Goal: Information Seeking & Learning: Learn about a topic

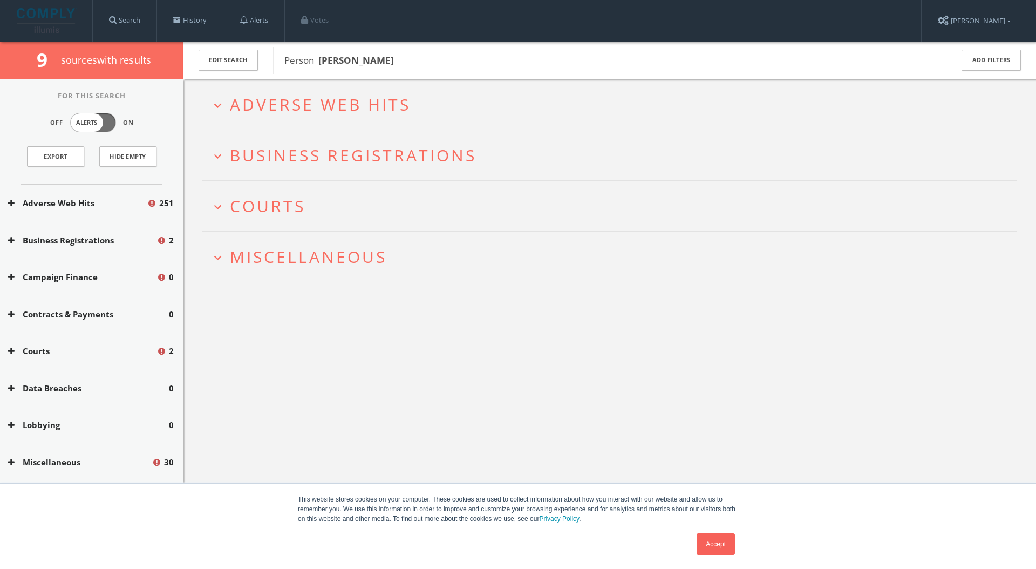
click at [41, 23] on img at bounding box center [47, 20] width 60 height 25
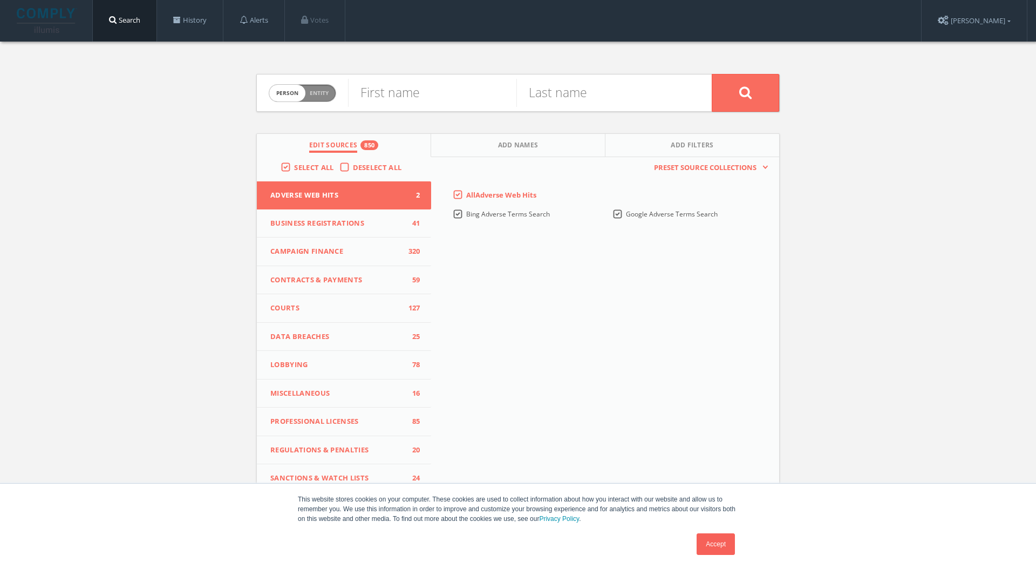
click at [313, 92] on span "Entity" at bounding box center [319, 93] width 19 height 8
checkbox input "true"
click at [389, 102] on input "text" at bounding box center [530, 93] width 364 height 28
type input "[PERSON_NAME] foundation"
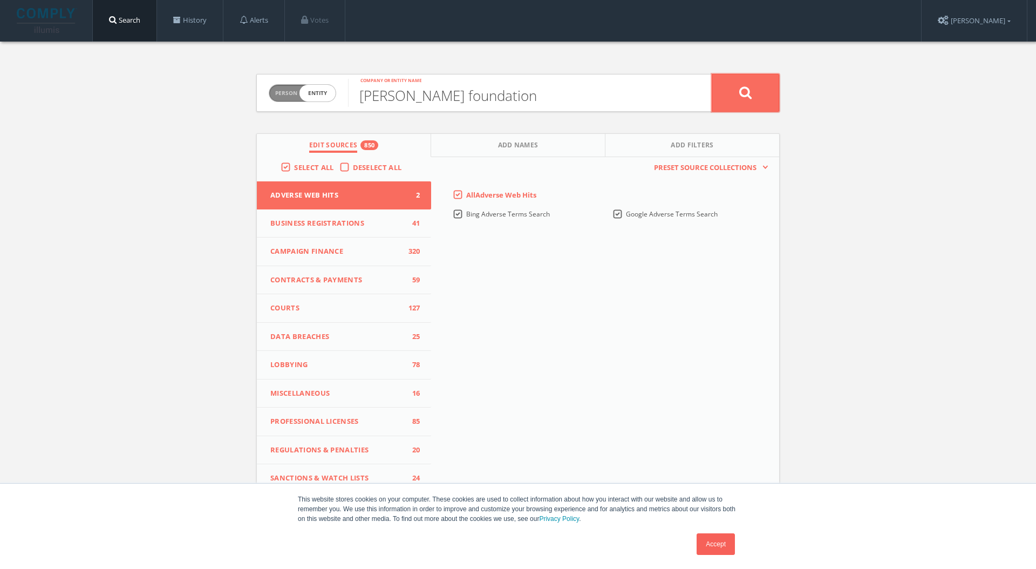
click at [720, 98] on button at bounding box center [744, 93] width 67 height 38
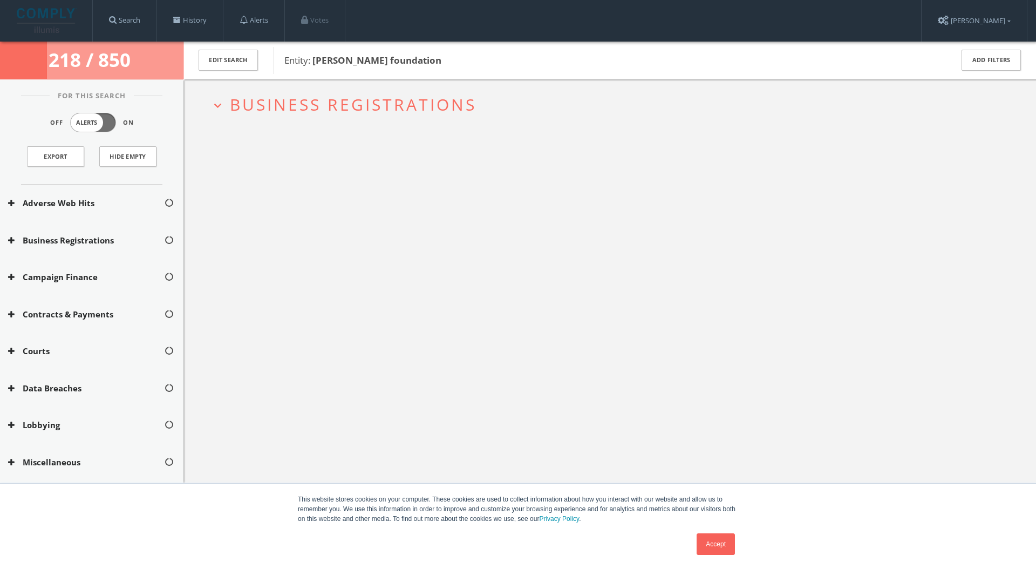
click at [731, 548] on link "Accept" at bounding box center [715, 544] width 38 height 22
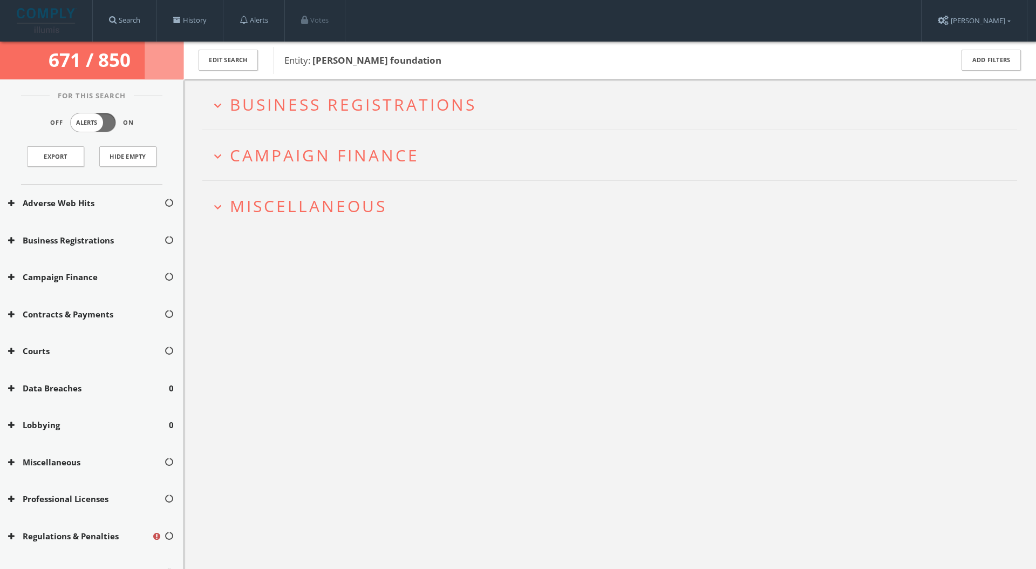
click at [316, 206] on span "Miscellaneous" at bounding box center [308, 206] width 157 height 22
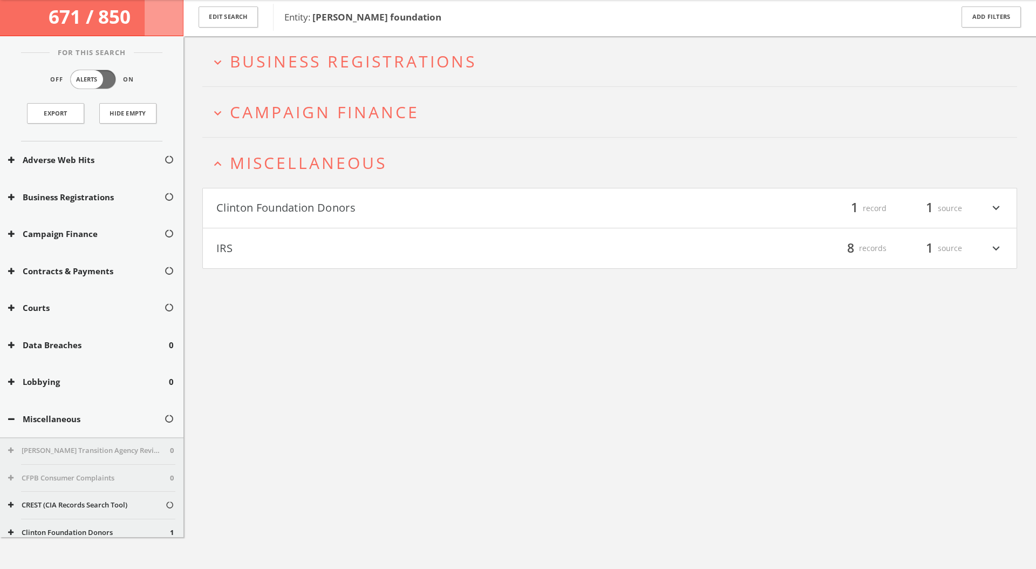
scroll to position [63, 0]
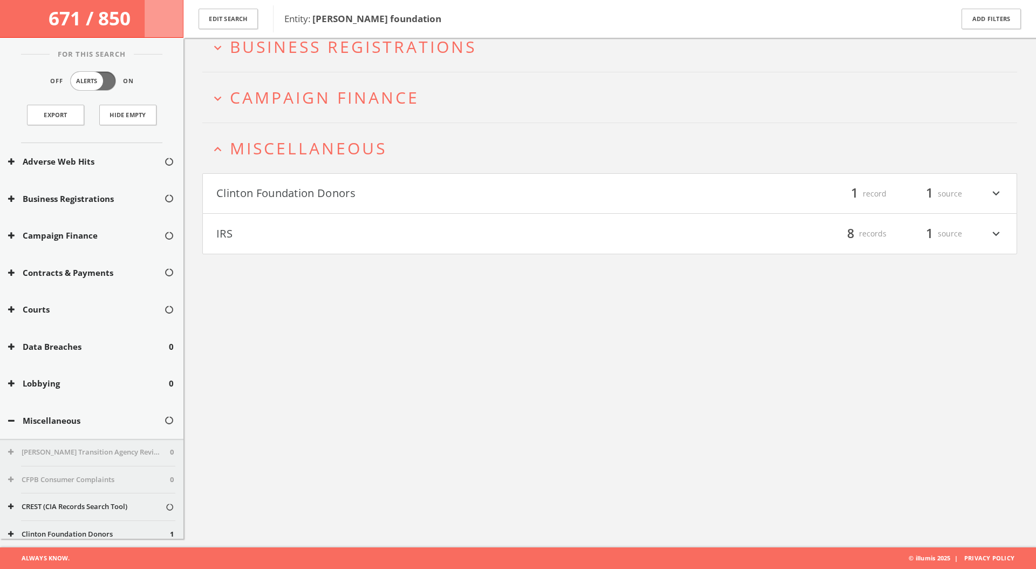
click at [327, 189] on button "Clinton Foundation Donors" at bounding box center [412, 193] width 393 height 18
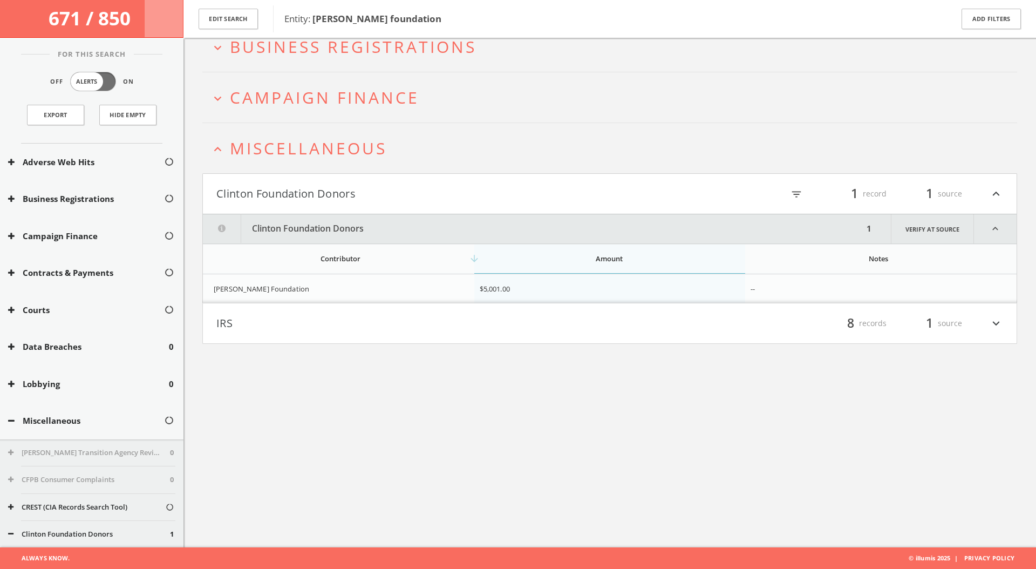
scroll to position [63, 0]
click at [918, 229] on link "Verify at source" at bounding box center [932, 229] width 83 height 29
click at [0, 0] on div "671 / 850 Edit Search Entity: [PERSON_NAME] foundation Add Filters For This Sea…" at bounding box center [518, 263] width 1036 height 569
click at [403, 325] on button "IRS" at bounding box center [412, 323] width 393 height 18
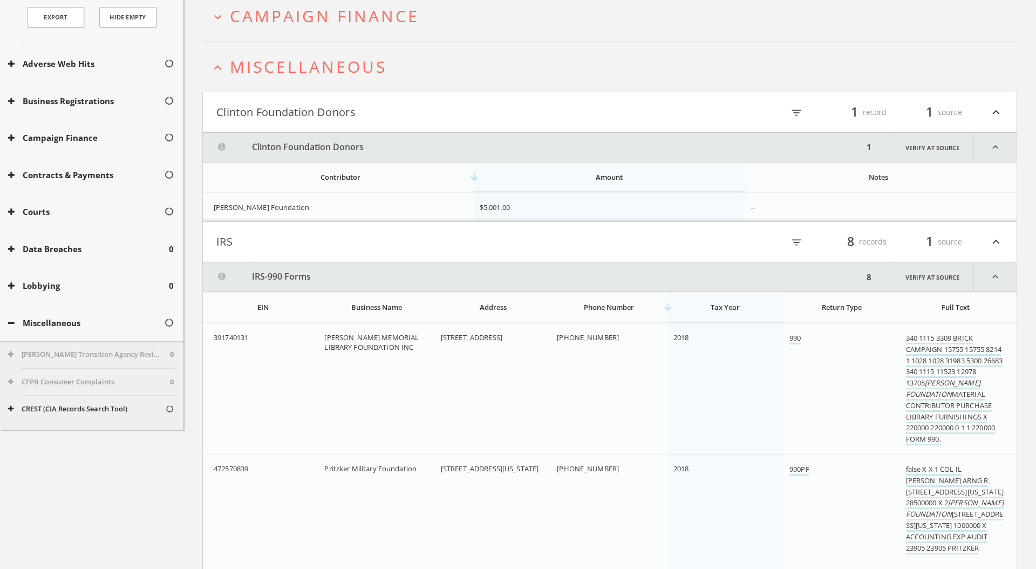
scroll to position [0, 0]
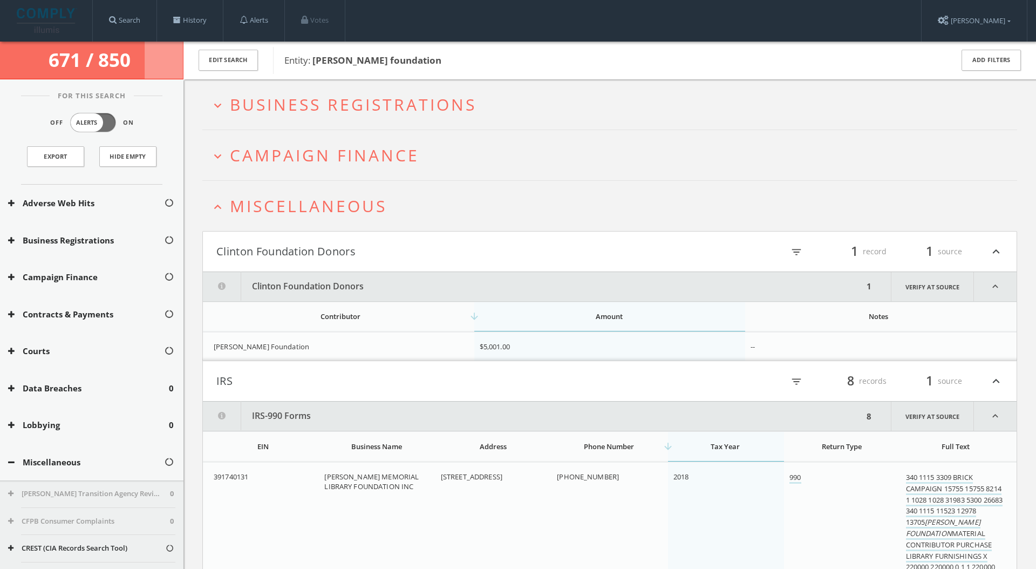
click at [387, 160] on span "Campaign Finance" at bounding box center [324, 155] width 189 height 22
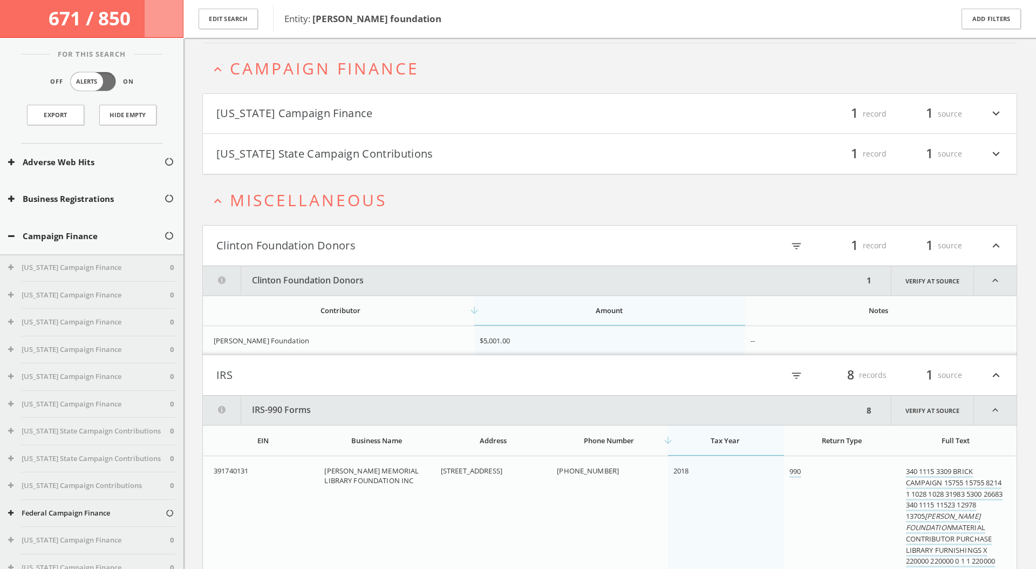
click at [436, 111] on button "[US_STATE] Campaign Finance" at bounding box center [412, 114] width 393 height 18
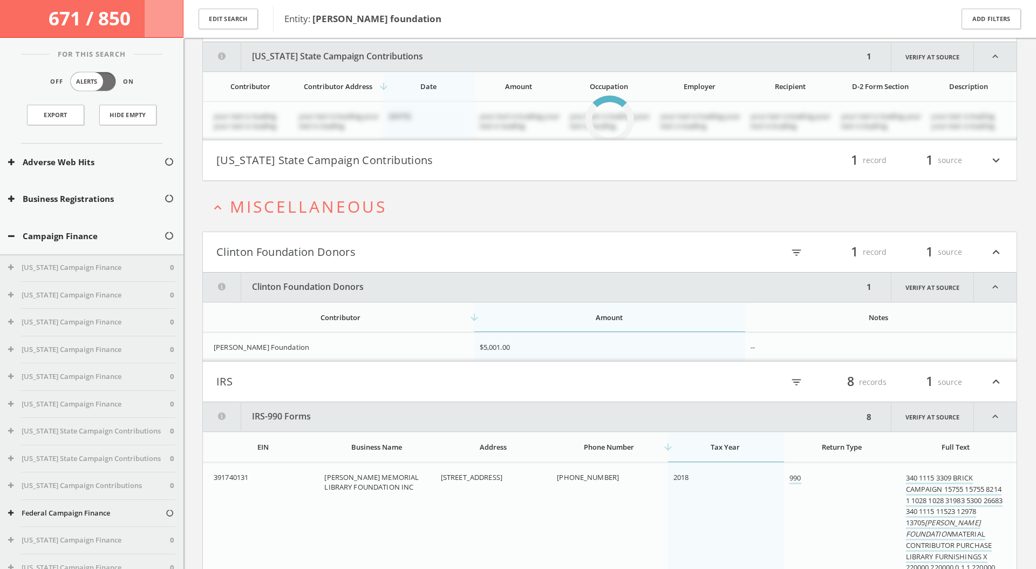
scroll to position [188, 0]
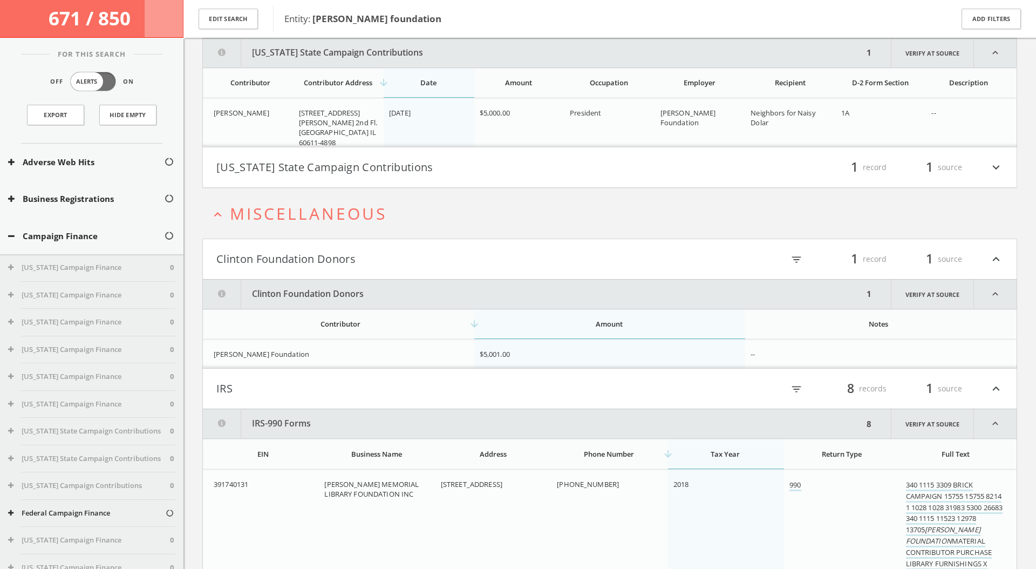
click at [442, 171] on button "[US_STATE] State Campaign Contributions" at bounding box center [412, 167] width 393 height 18
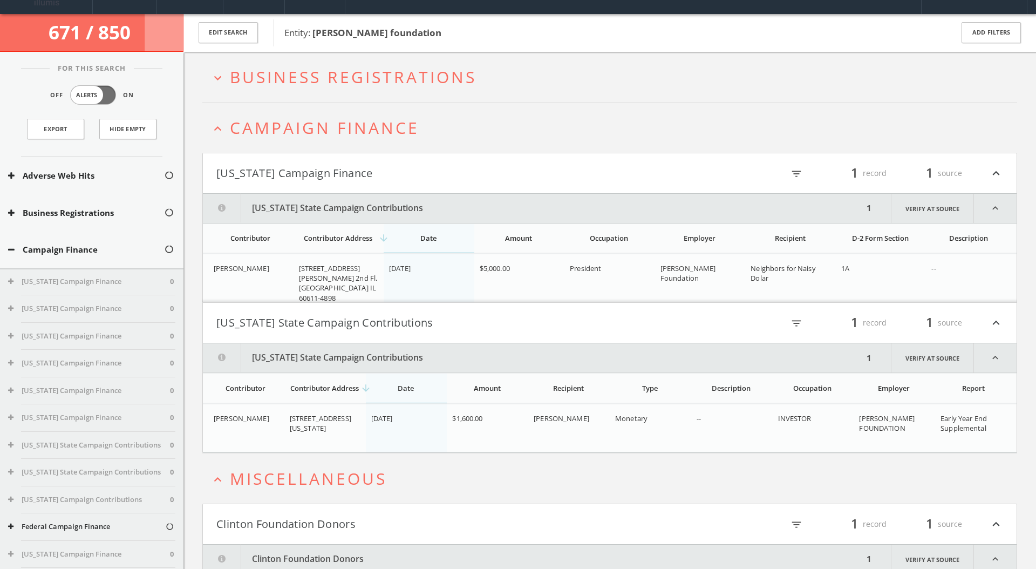
scroll to position [0, 0]
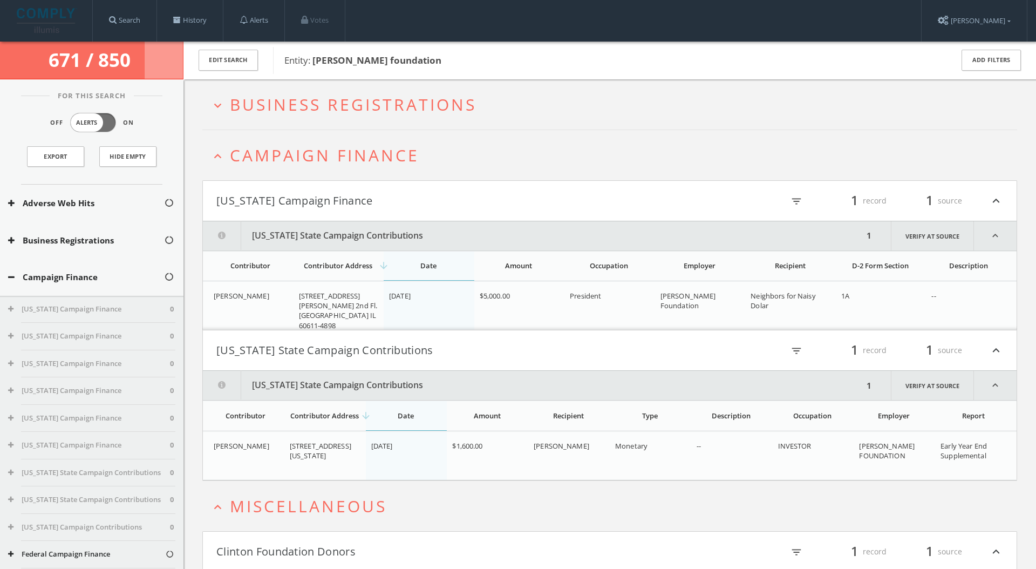
click at [430, 116] on h2 "expand_more Business Registrations" at bounding box center [609, 104] width 814 height 50
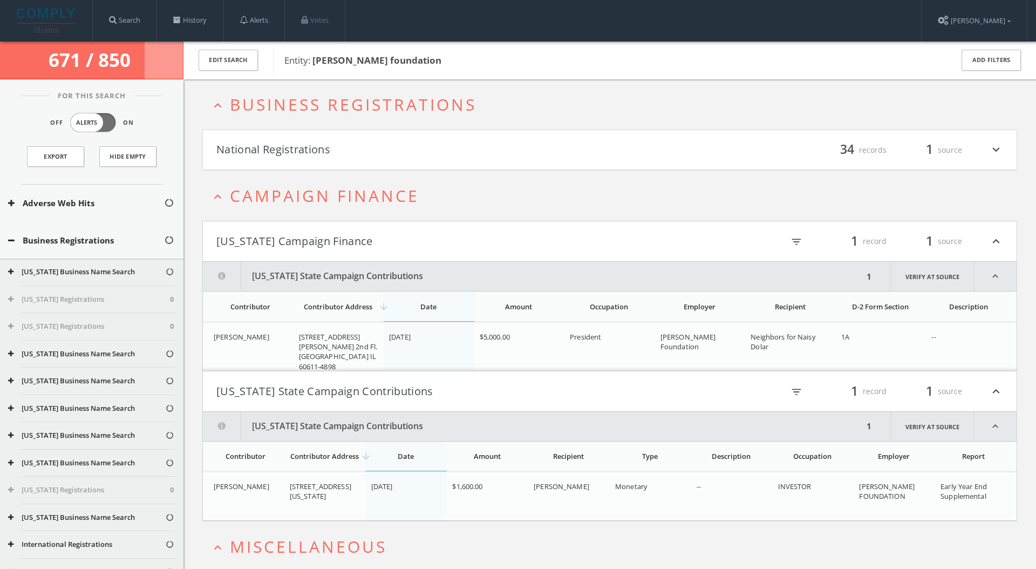
click at [450, 90] on h2 "expand_less Business Registrations" at bounding box center [609, 104] width 814 height 50
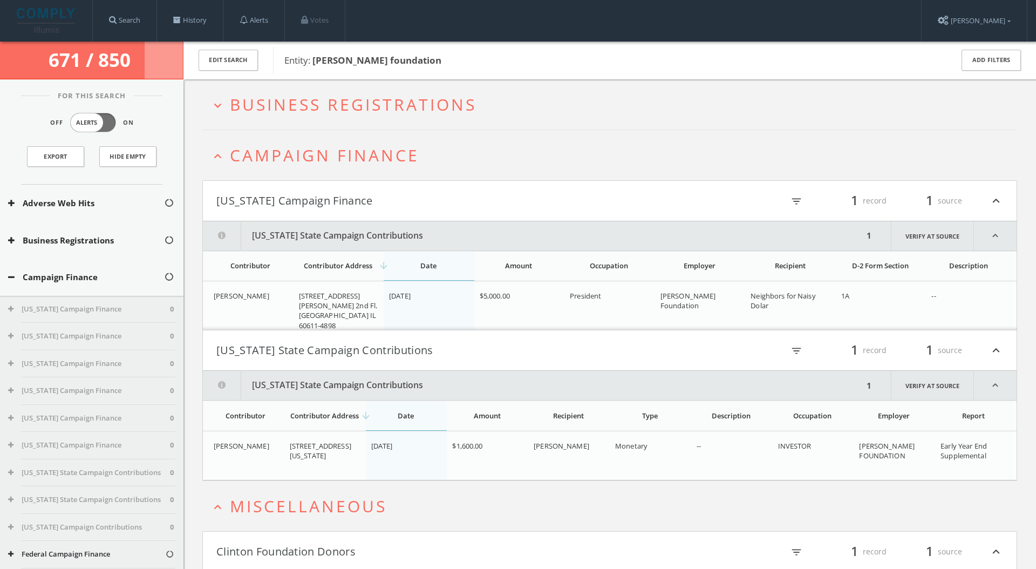
click at [419, 159] on button "expand_less Campaign Finance" at bounding box center [613, 155] width 806 height 18
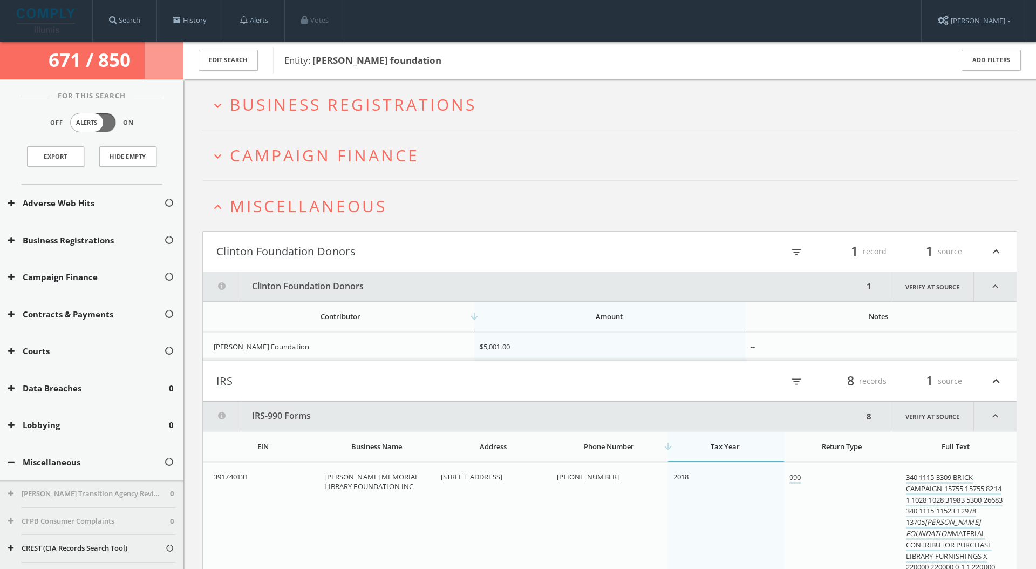
click at [351, 216] on h2 "expand_less Miscellaneous" at bounding box center [609, 206] width 814 height 50
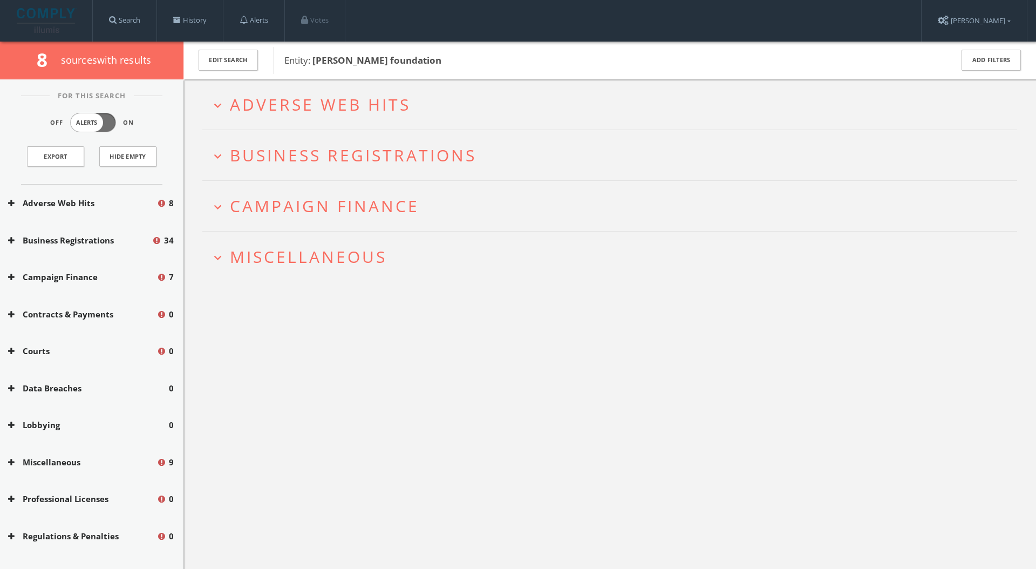
click at [71, 19] on img at bounding box center [47, 20] width 60 height 25
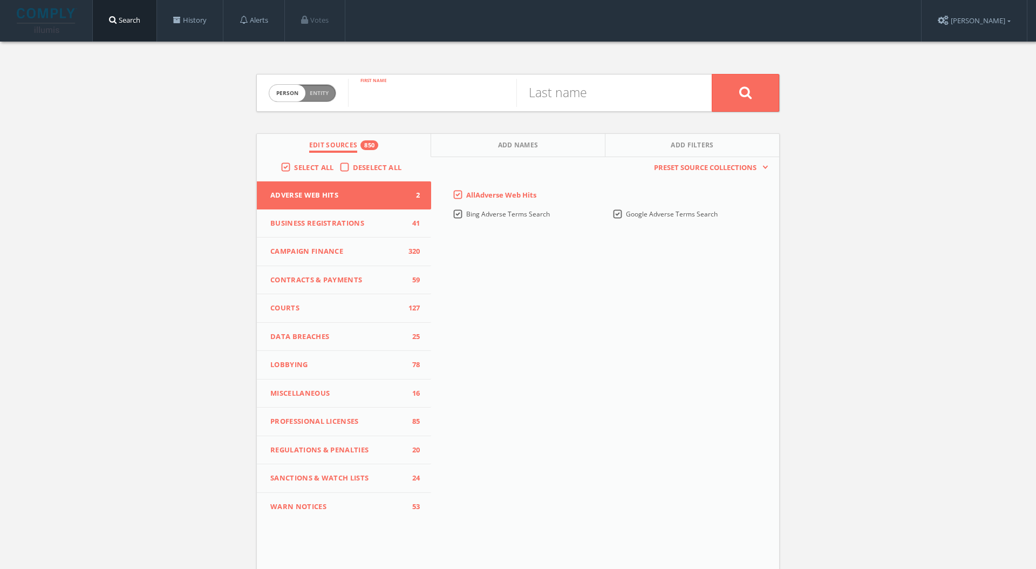
click at [366, 87] on input "text" at bounding box center [432, 93] width 168 height 28
type input "[PERSON_NAME]"
type input "pritzker"
click at [463, 162] on div "This creates a new collection with the currently selected sources. Preset Sourc…" at bounding box center [605, 169] width 348 height 25
click at [477, 157] on div "This creates a new collection with the currently selected sources. Preset Sourc…" at bounding box center [605, 169] width 348 height 25
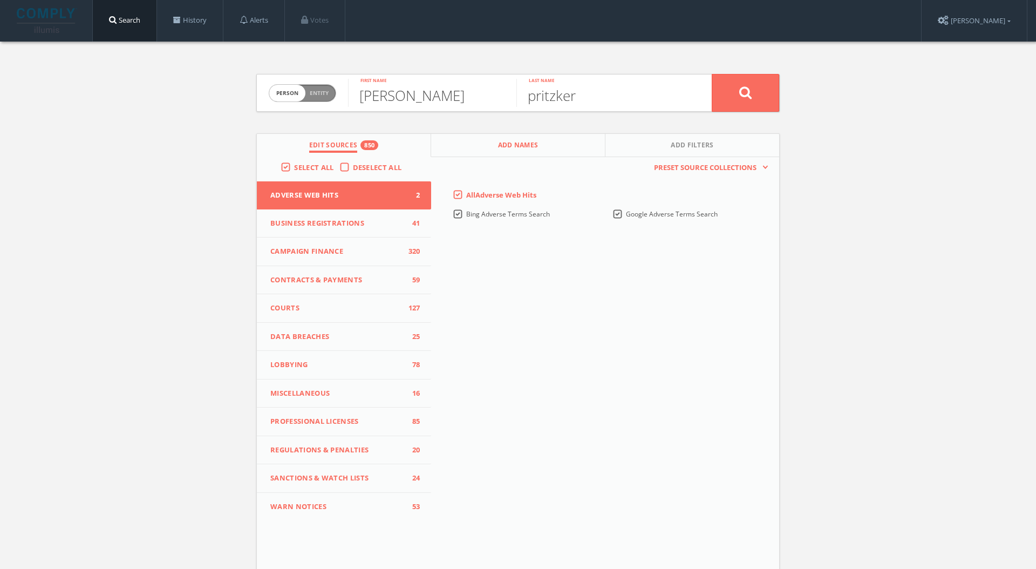
click at [481, 151] on button "Add Names" at bounding box center [518, 145] width 174 height 23
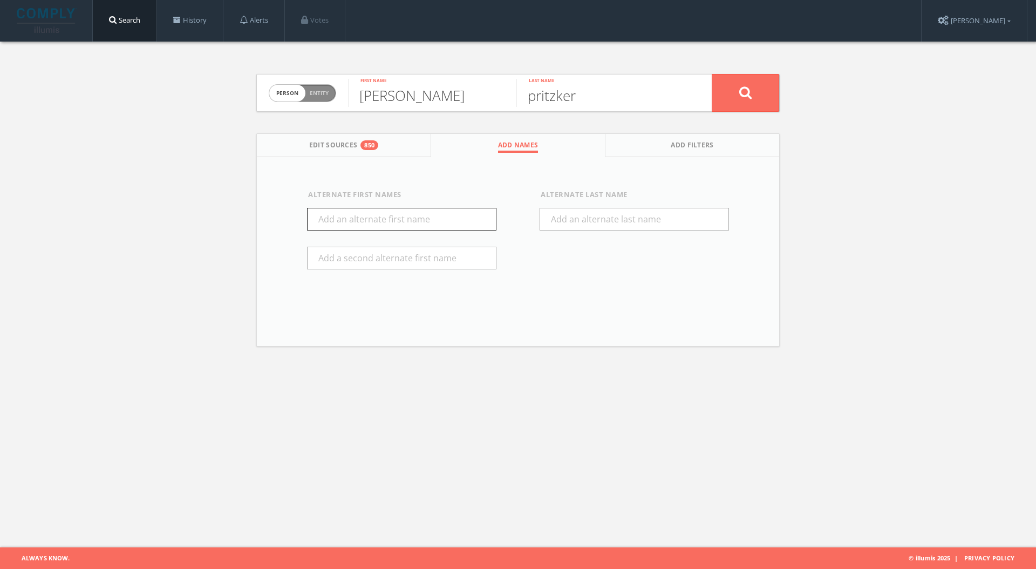
click at [449, 224] on input "text" at bounding box center [401, 219] width 189 height 23
type input "[PERSON_NAME]"
click at [758, 97] on button at bounding box center [744, 93] width 67 height 38
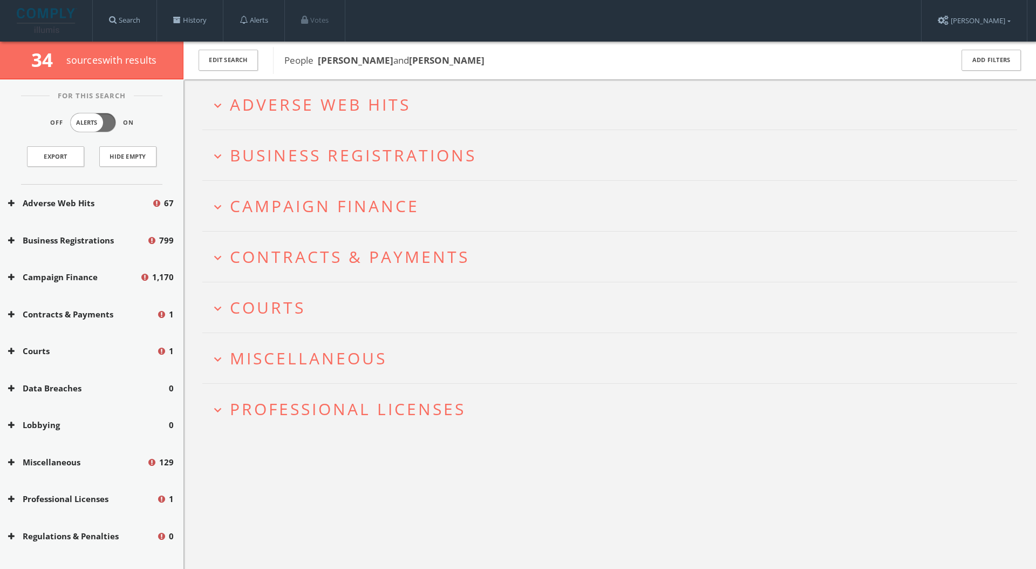
click at [284, 410] on span "Professional Licenses" at bounding box center [348, 409] width 236 height 22
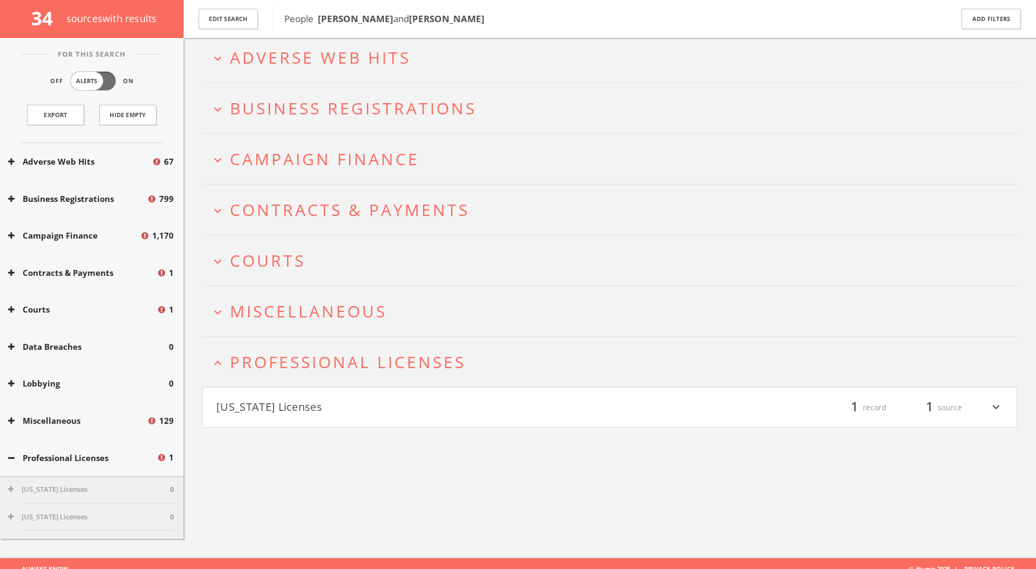
scroll to position [63, 0]
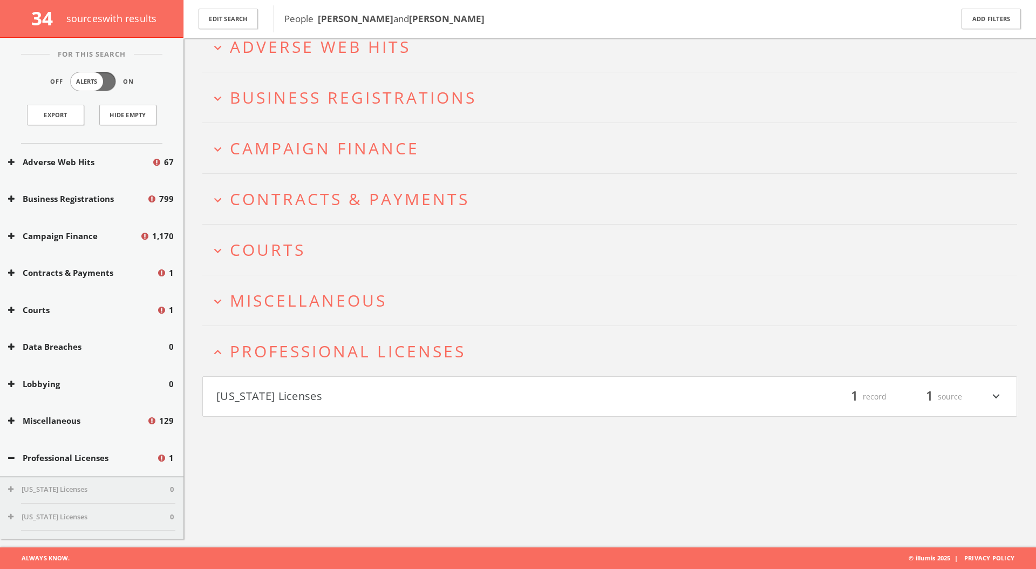
click at [321, 396] on button "[US_STATE] Licenses" at bounding box center [412, 396] width 393 height 18
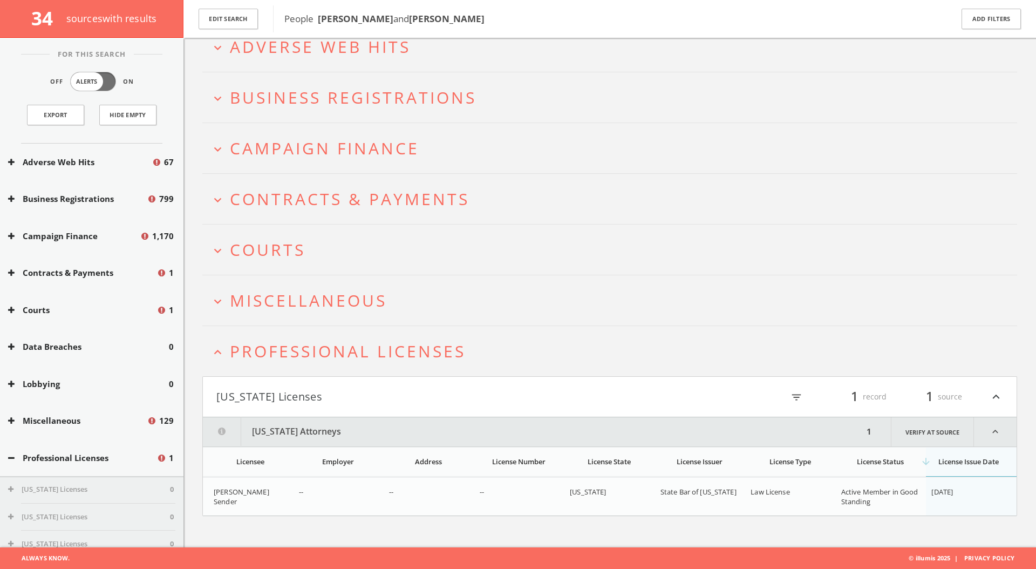
click at [331, 380] on h4 "[US_STATE] Licenses filter_list 1 record 1 source expand_less" at bounding box center [609, 396] width 813 height 40
click at [345, 352] on span "Professional Licenses" at bounding box center [348, 351] width 236 height 22
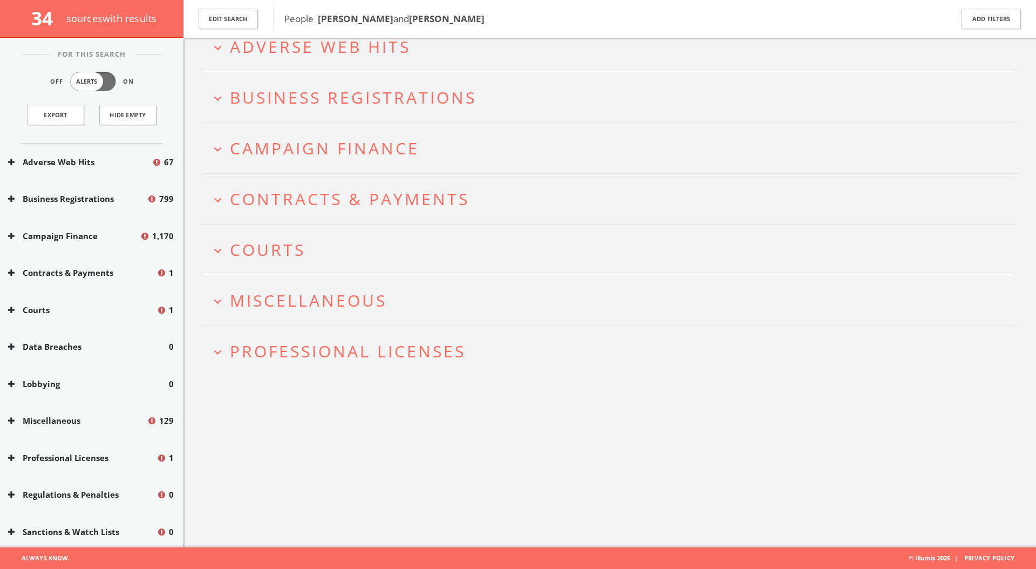
click at [363, 285] on h2 "expand_more Miscellaneous" at bounding box center [609, 300] width 814 height 50
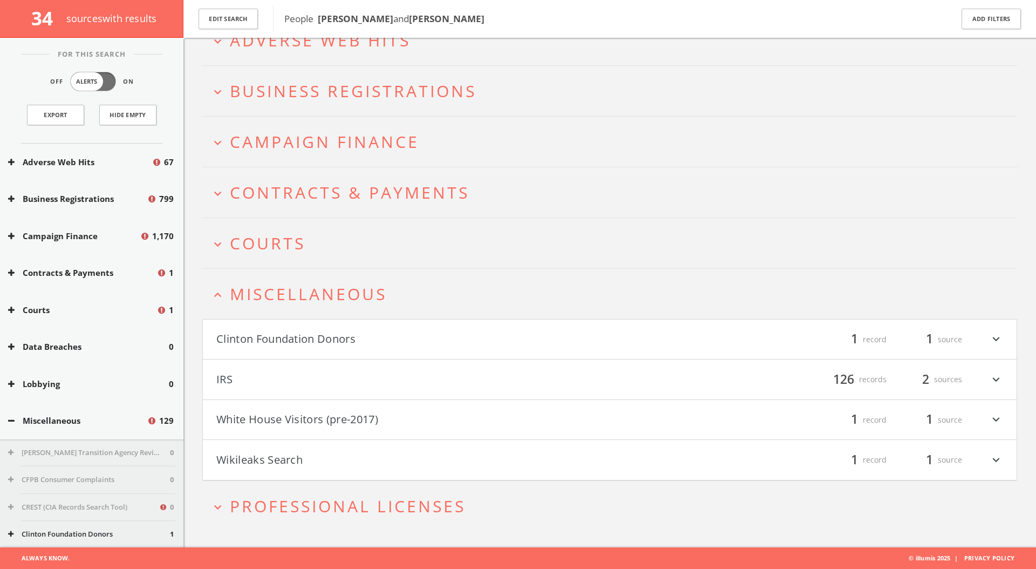
click at [352, 331] on button "Clinton Foundation Donors" at bounding box center [412, 339] width 393 height 18
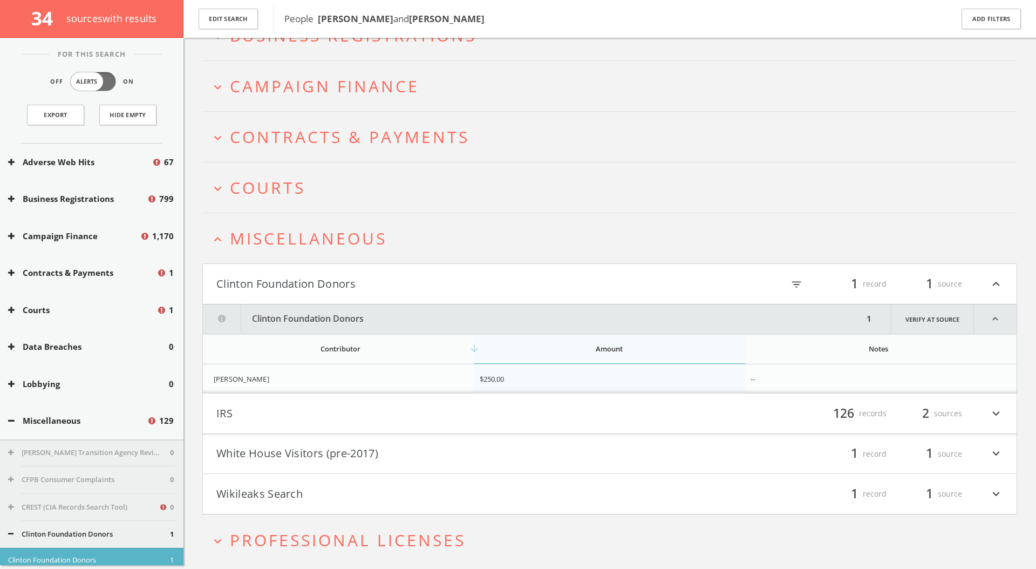
scroll to position [159, 0]
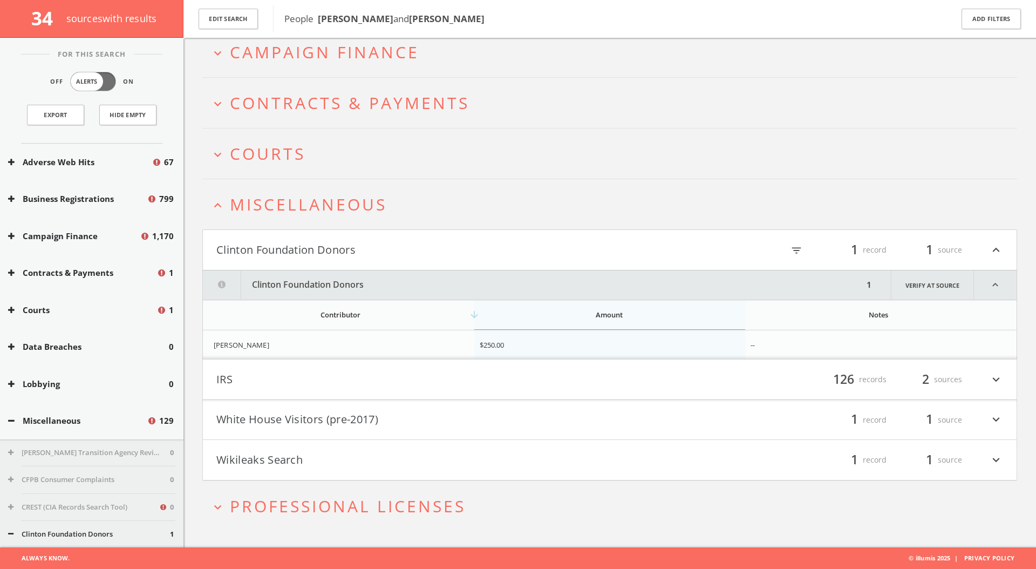
click at [654, 394] on h4 "IRS filter_list 126 records 2 sources expand_more" at bounding box center [609, 379] width 813 height 40
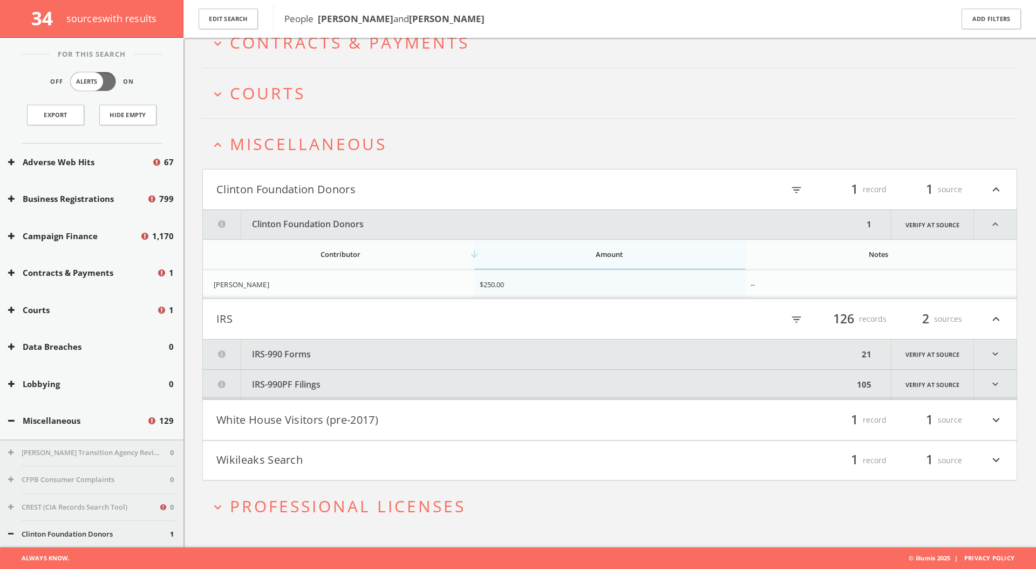
click at [638, 410] on div "filter_list 1 record 1 source expand_more" at bounding box center [806, 419] width 393 height 18
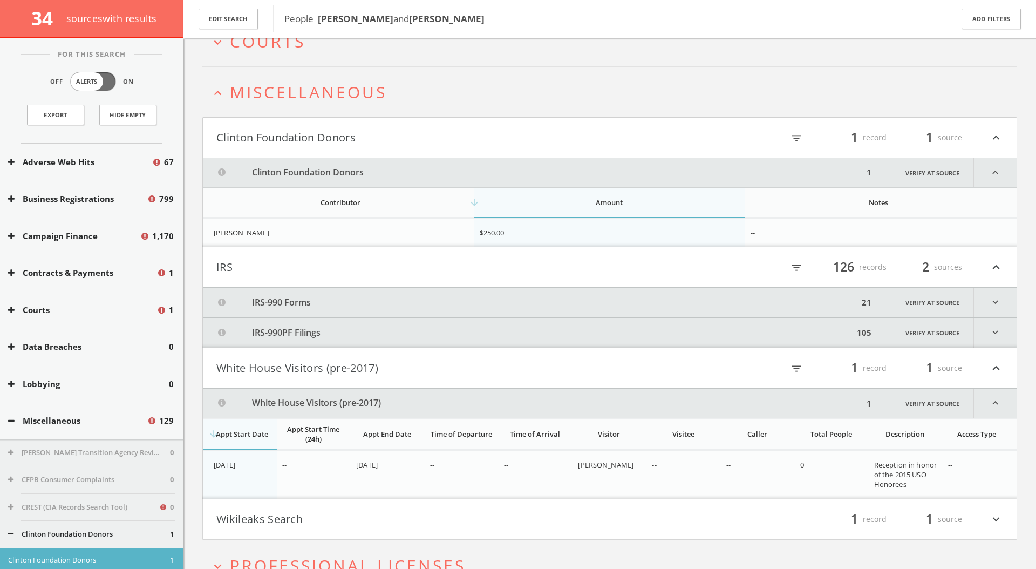
scroll to position [331, 0]
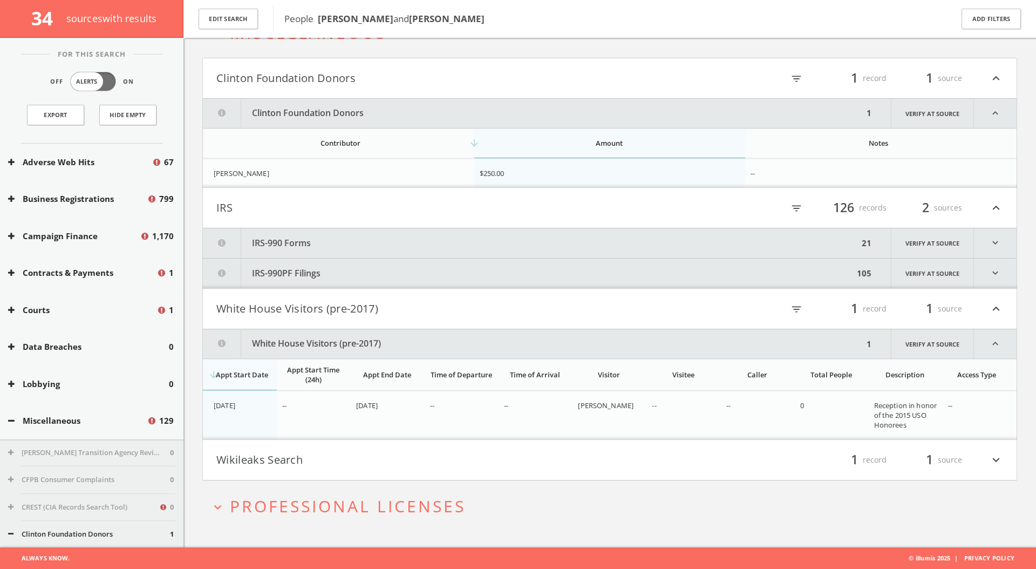
click at [620, 464] on div "filter_list 1 record 1 source expand_more" at bounding box center [806, 459] width 393 height 18
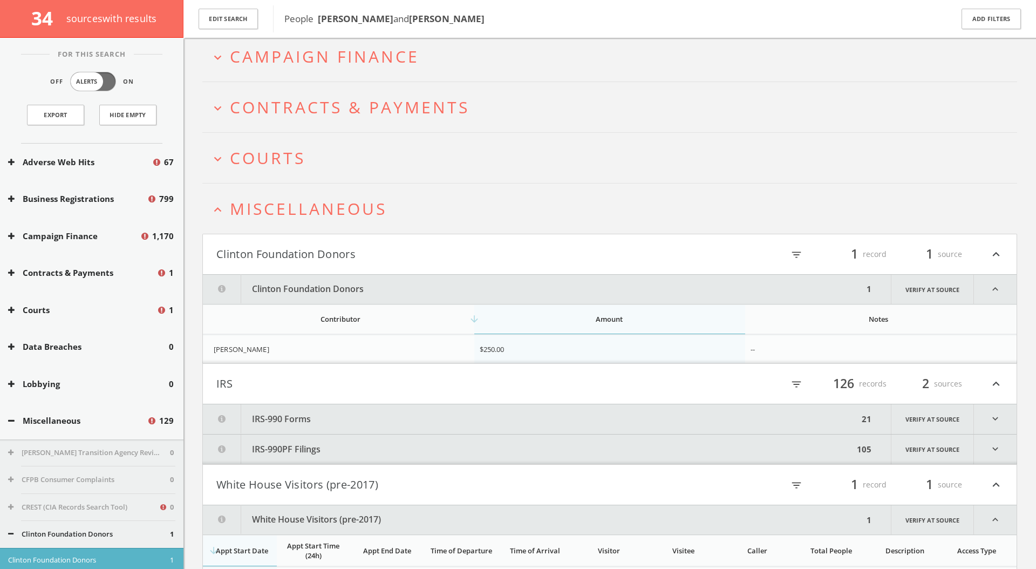
scroll to position [0, 0]
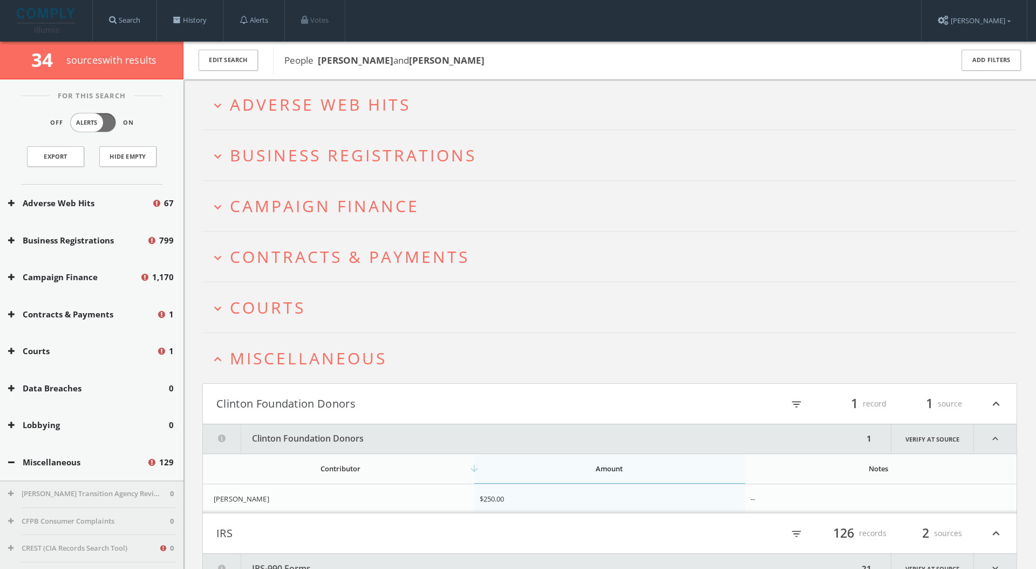
click at [548, 376] on h2 "expand_less Miscellaneous" at bounding box center [609, 358] width 814 height 50
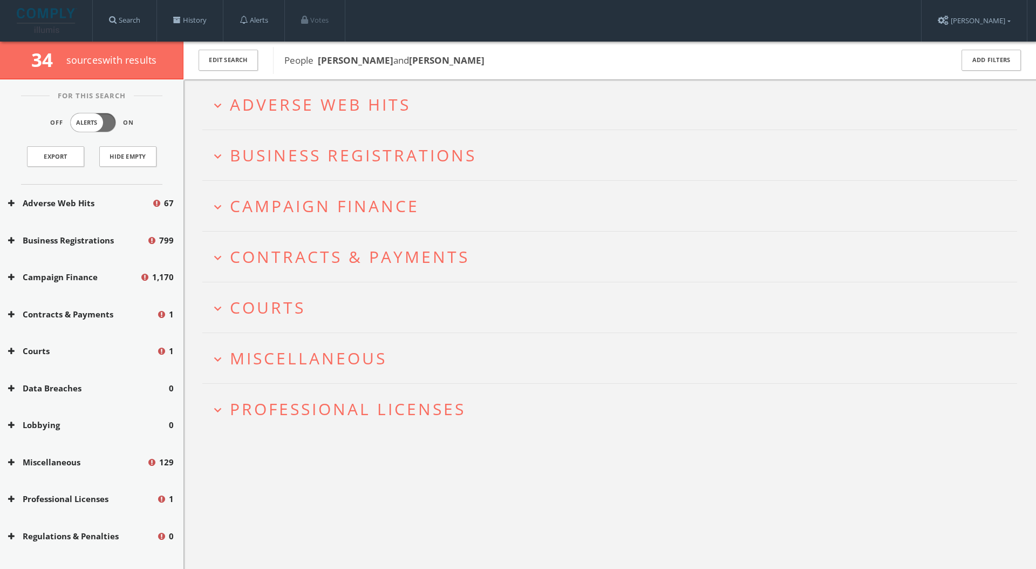
click at [530, 325] on h2 "expand_more Courts" at bounding box center [609, 307] width 814 height 50
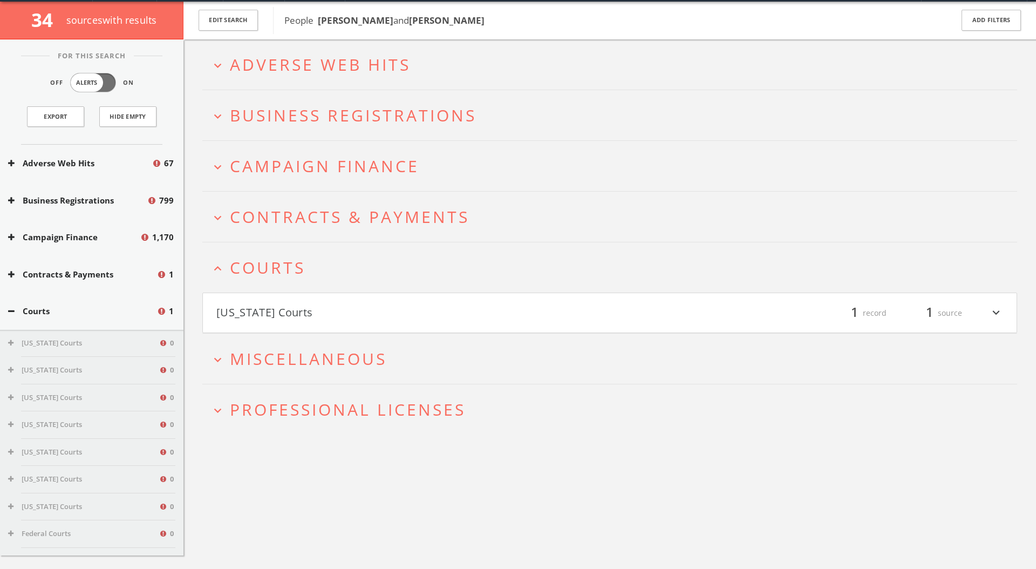
scroll to position [63, 0]
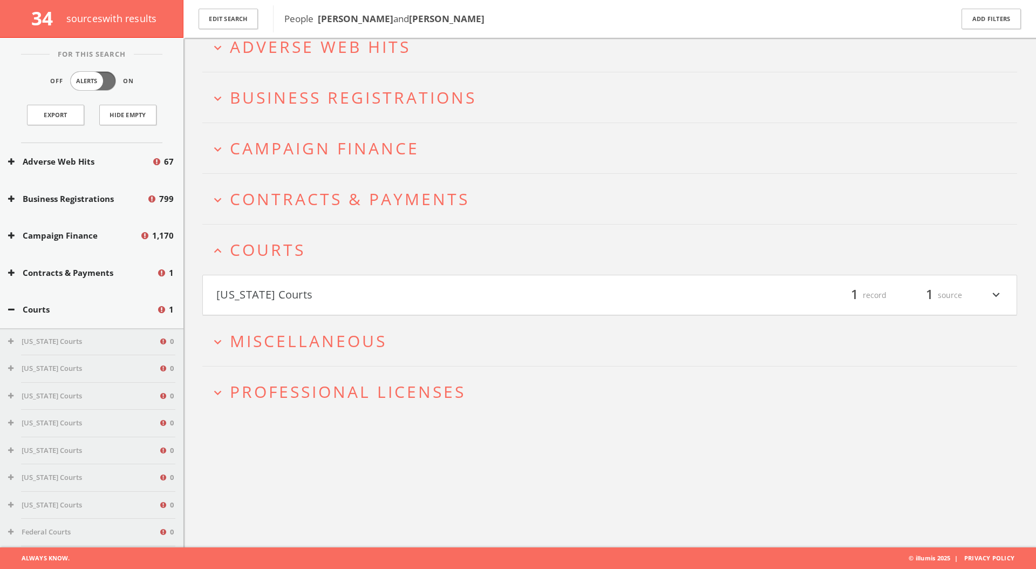
click at [529, 307] on h4 "[US_STATE] Courts filter_list 1 record 1 source expand_more" at bounding box center [609, 295] width 813 height 40
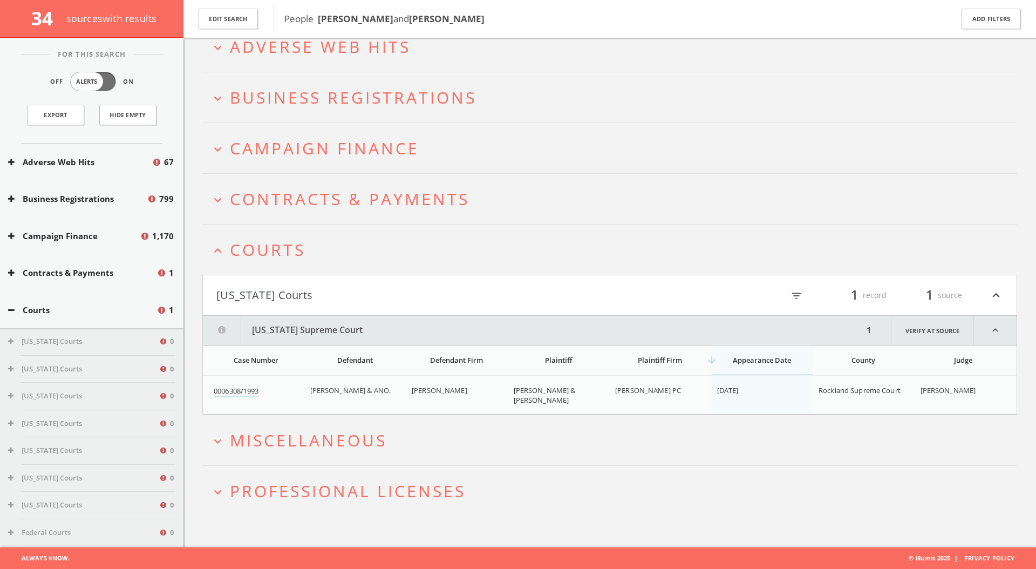
click at [457, 246] on button "expand_less Courts" at bounding box center [613, 250] width 806 height 18
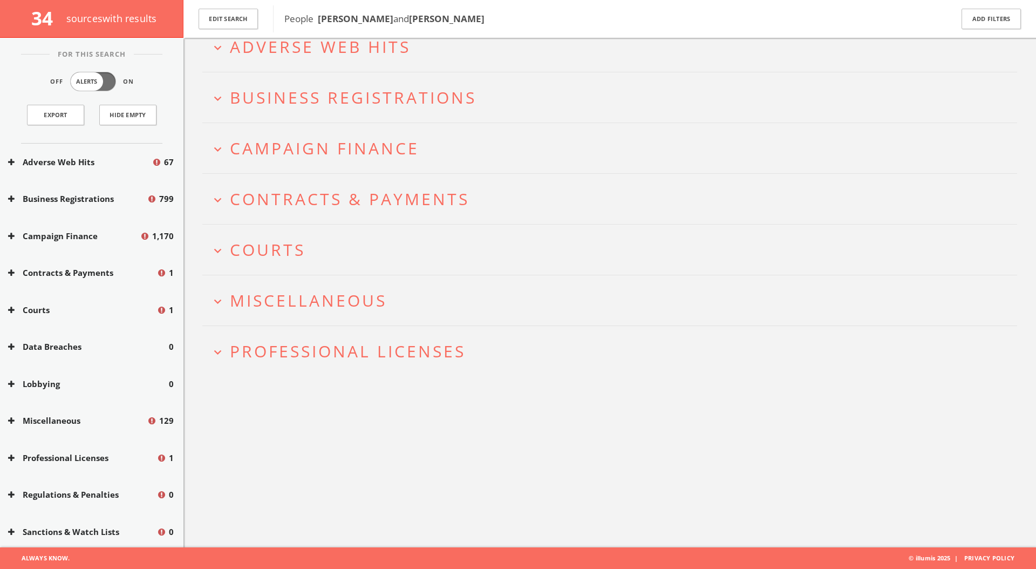
click at [481, 191] on button "expand_more Contracts & Payments" at bounding box center [613, 199] width 806 height 18
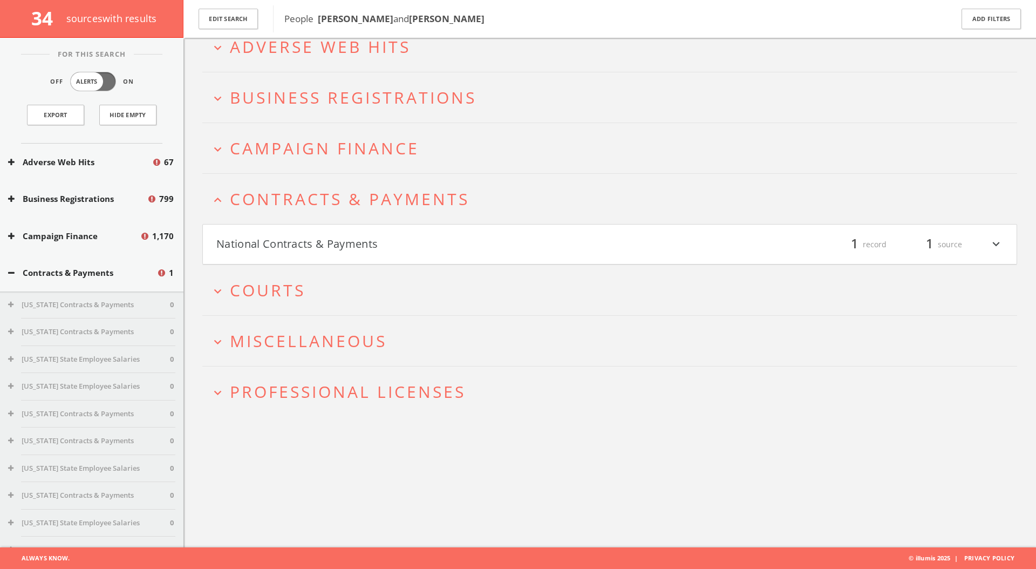
click at [477, 245] on button "National Contracts & Payments" at bounding box center [412, 244] width 393 height 18
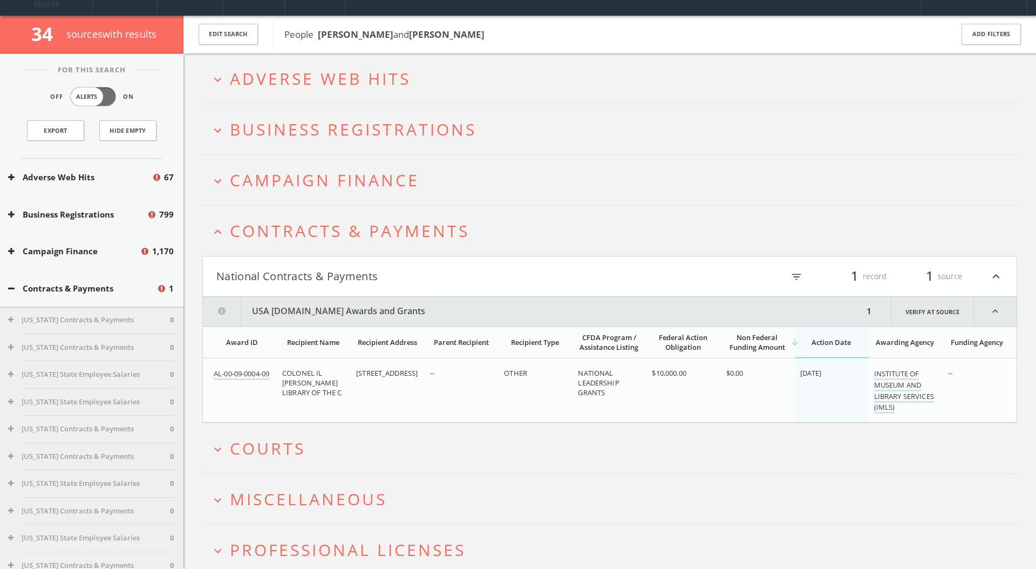
click at [443, 235] on span "Contracts & Payments" at bounding box center [349, 231] width 239 height 22
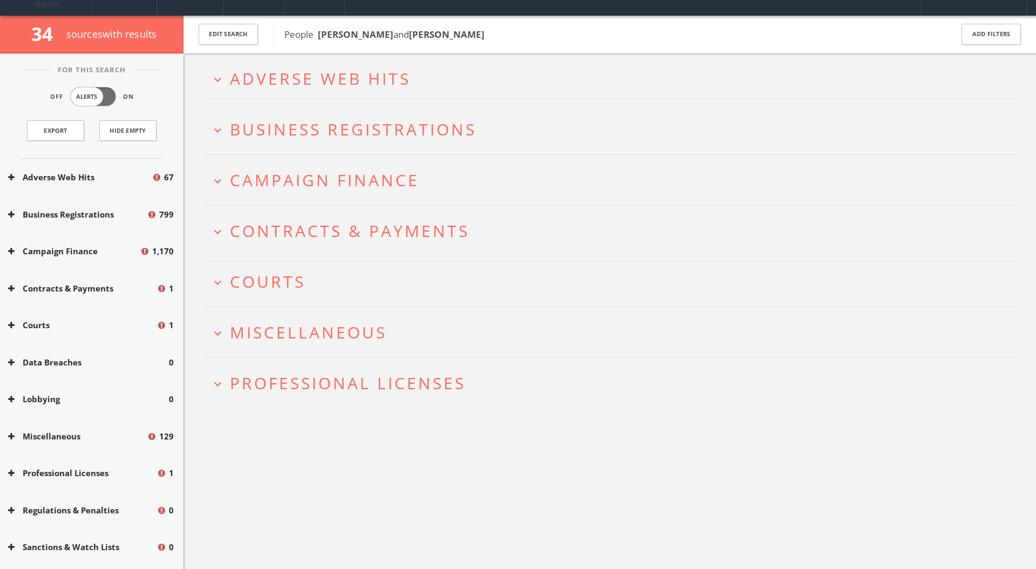
click at [455, 179] on button "expand_more Campaign Finance" at bounding box center [613, 180] width 806 height 18
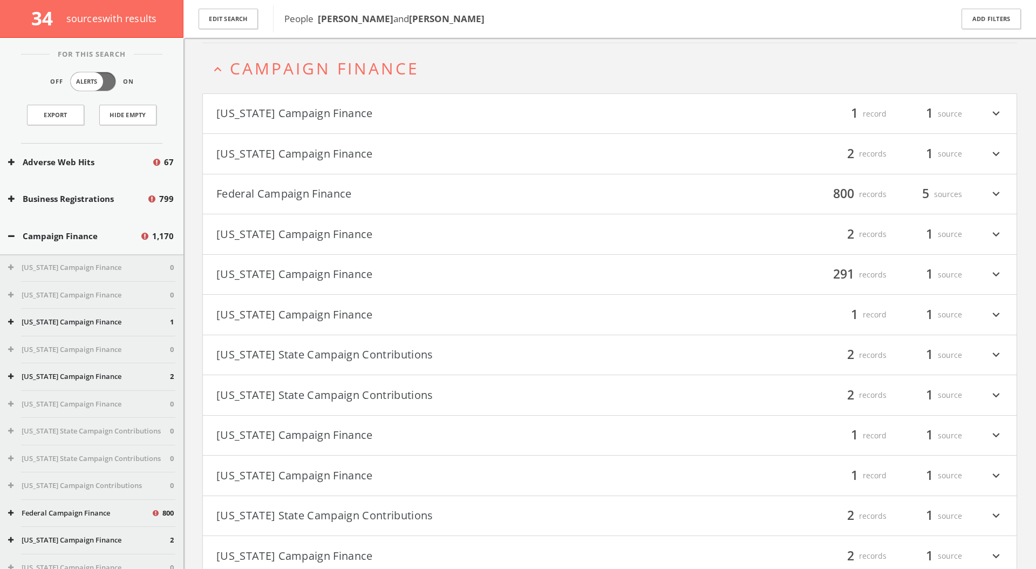
click at [444, 180] on h4 "Federal Campaign Finance filter_list 800 records 5 sources expand_more" at bounding box center [609, 194] width 813 height 40
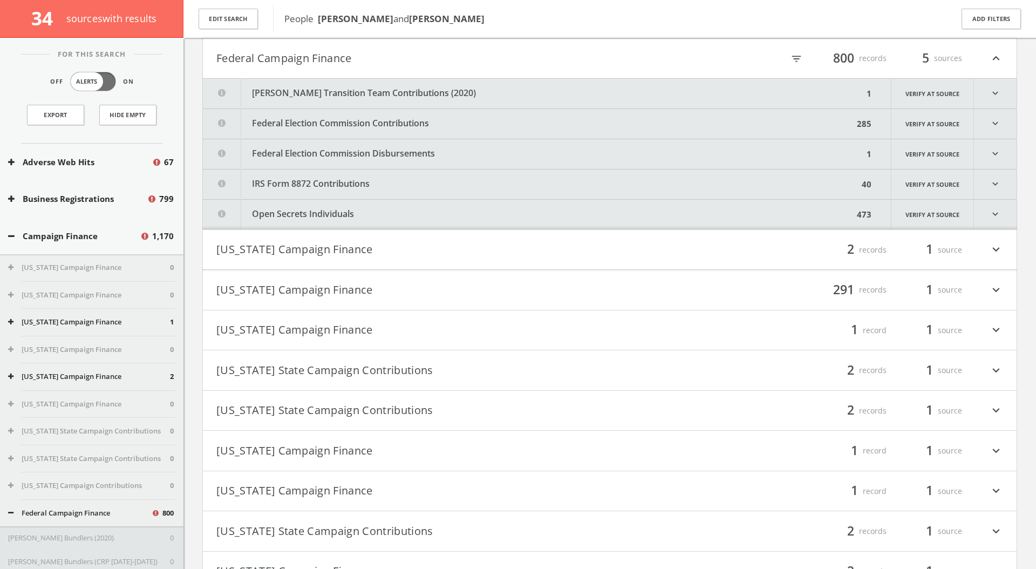
click at [497, 103] on button "[PERSON_NAME] Transition Team Contributions (2020)" at bounding box center [533, 94] width 660 height 30
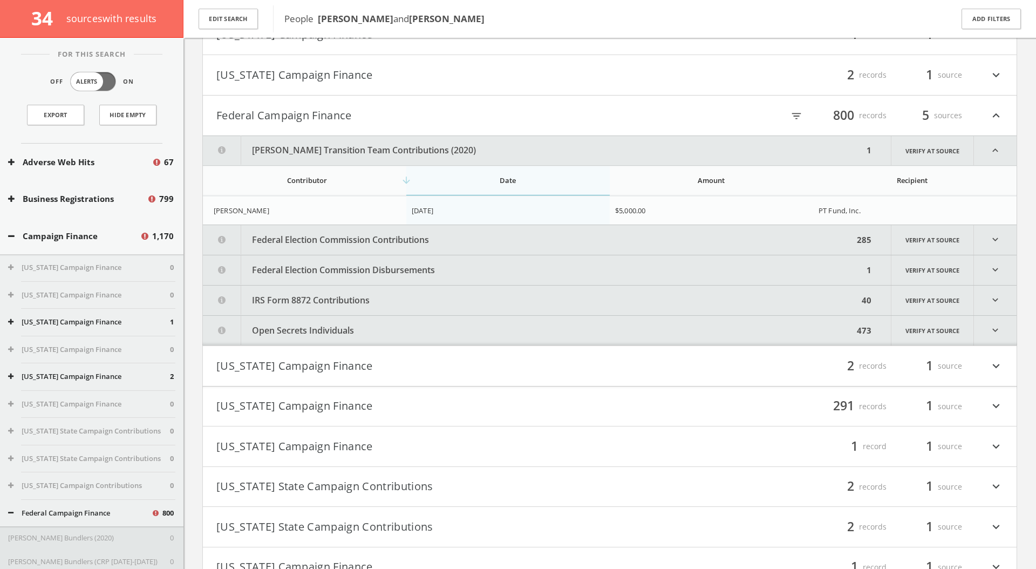
scroll to position [217, 0]
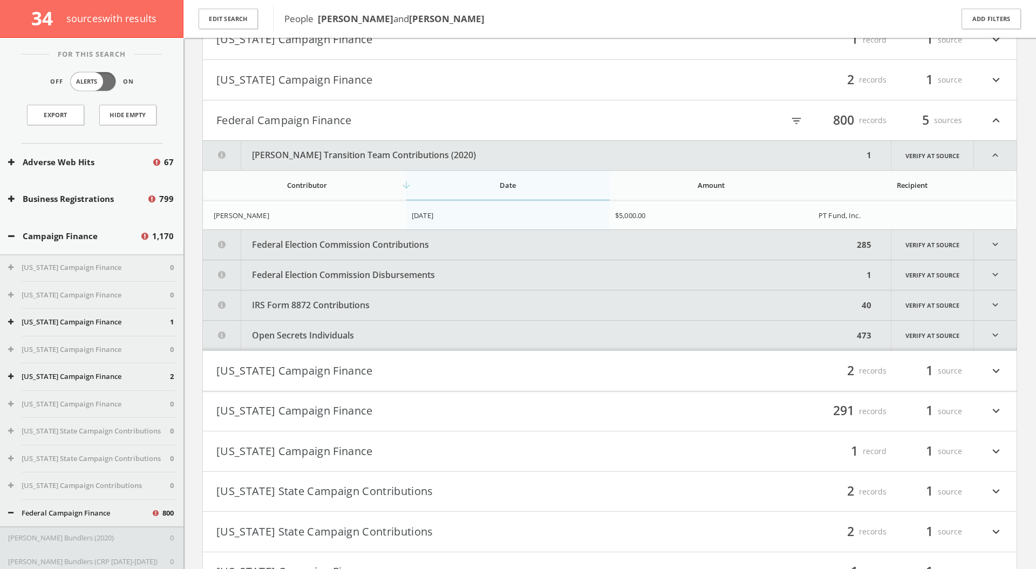
click at [529, 155] on button "[PERSON_NAME] Transition Team Contributions (2020)" at bounding box center [533, 155] width 660 height 29
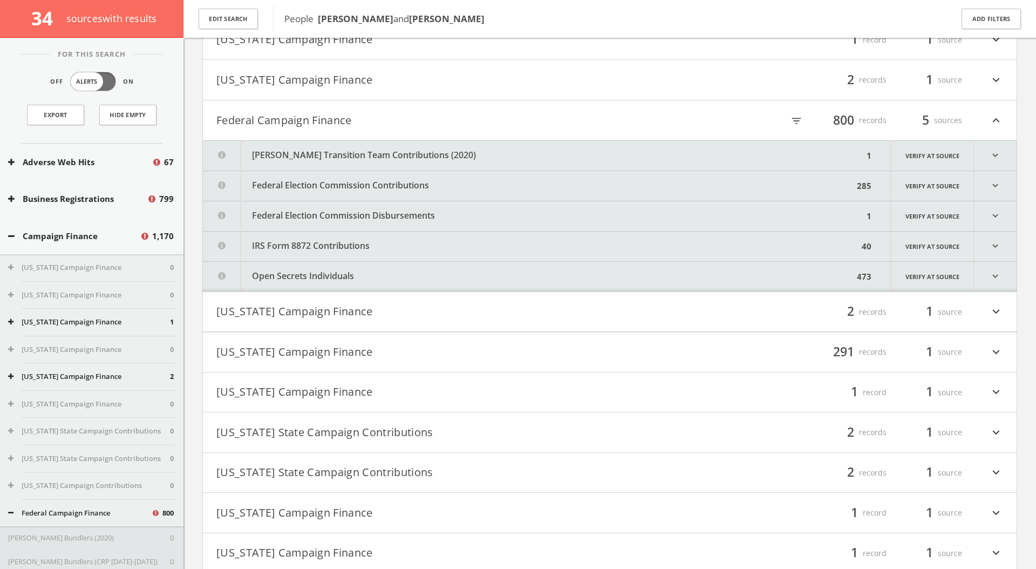
click at [529, 155] on button "[PERSON_NAME] Transition Team Contributions (2020)" at bounding box center [533, 156] width 660 height 30
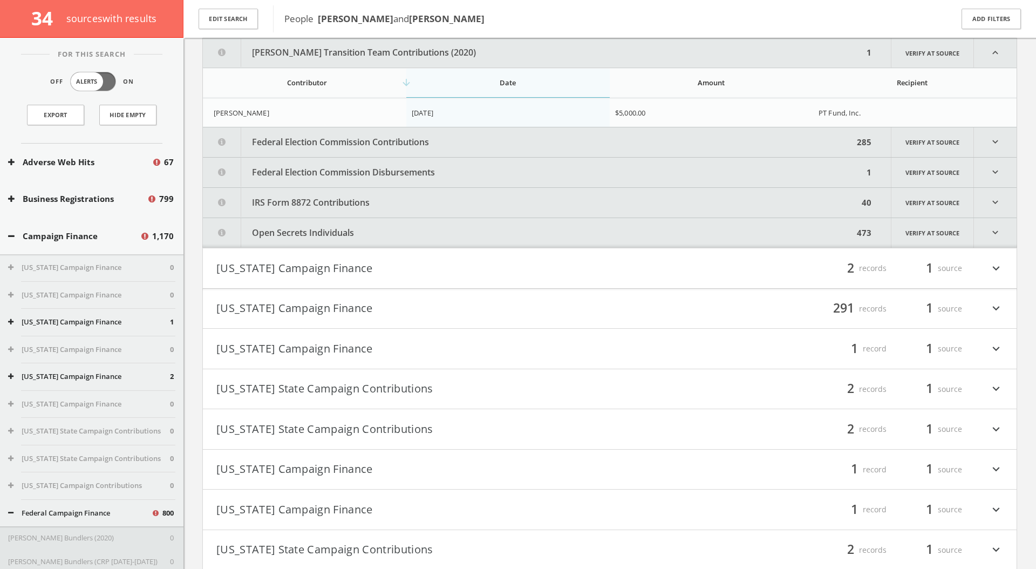
scroll to position [282, 0]
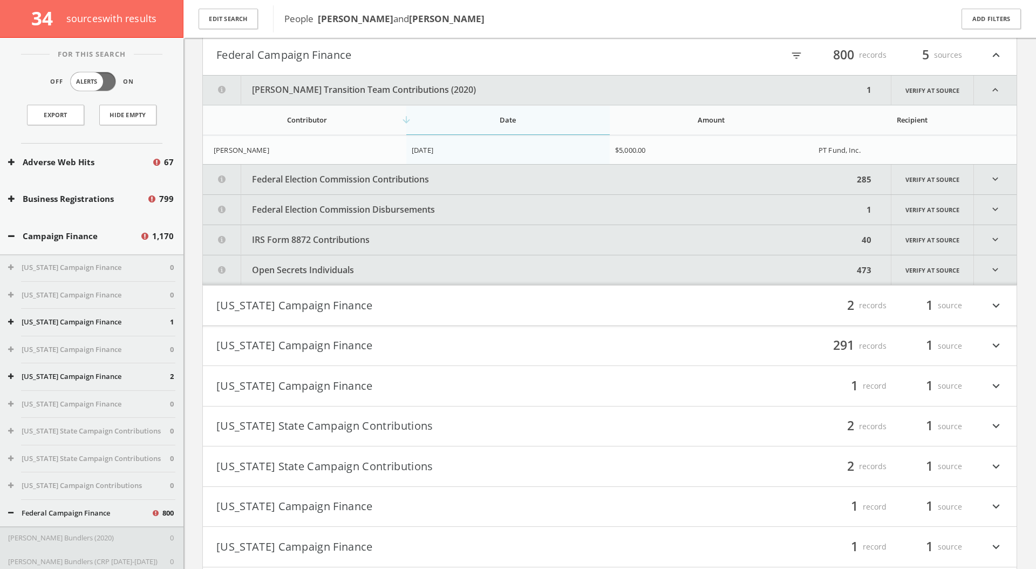
click at [516, 93] on button "[PERSON_NAME] Transition Team Contributions (2020)" at bounding box center [533, 90] width 660 height 29
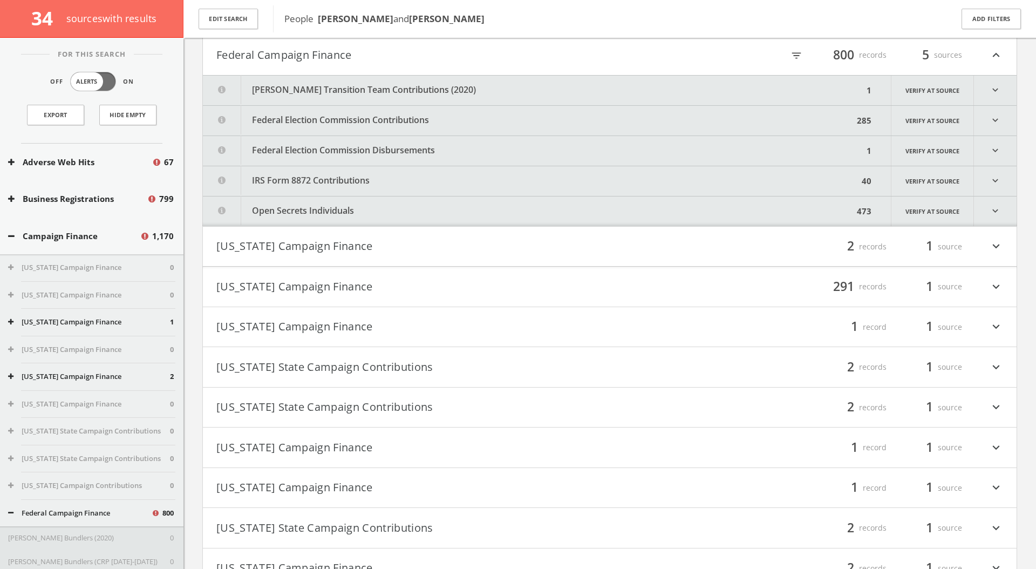
click at [485, 119] on button "Federal Election Commission Contributions" at bounding box center [528, 121] width 650 height 30
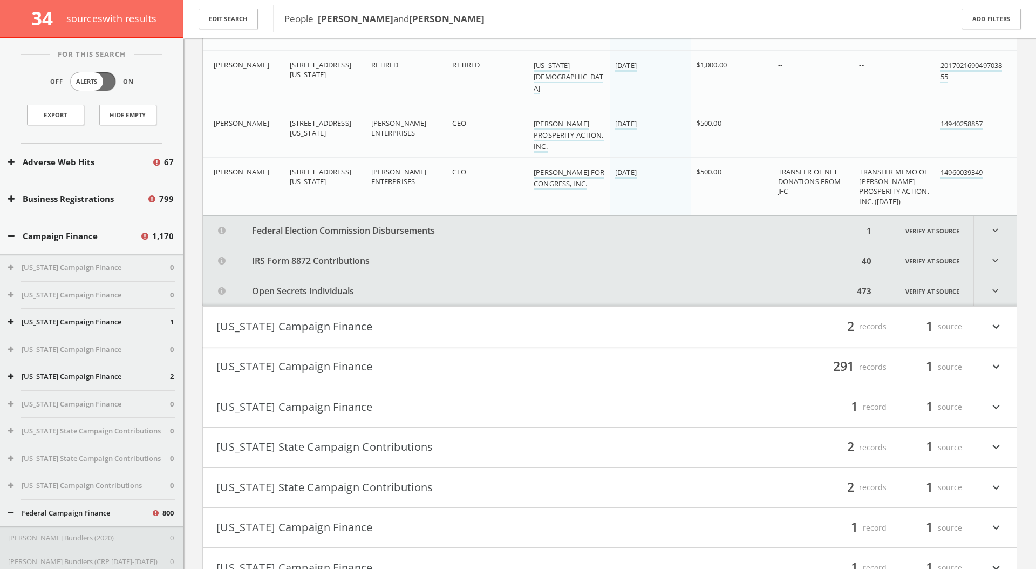
scroll to position [15413, 0]
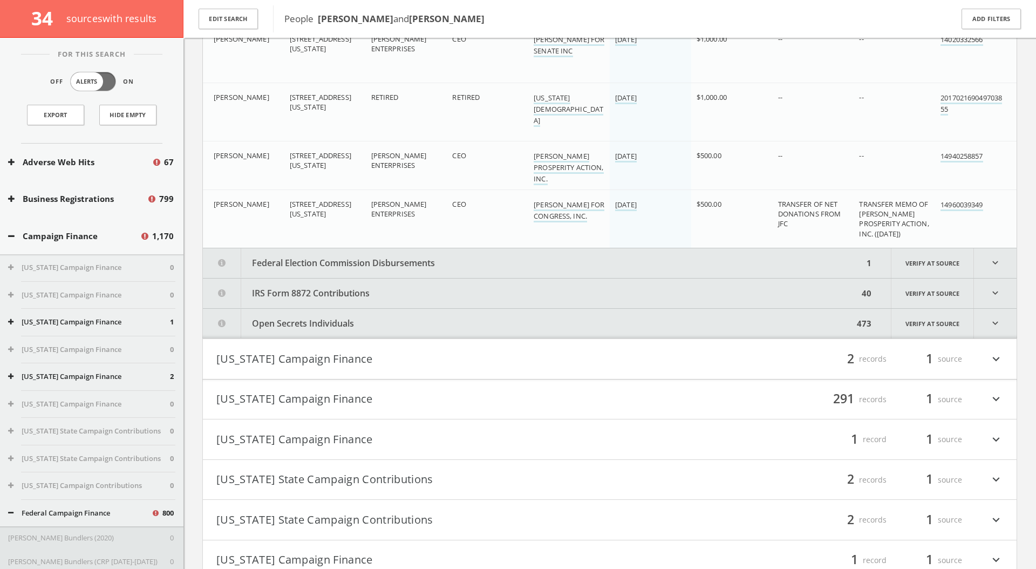
click at [808, 266] on button "Federal Election Commission Disbursements" at bounding box center [533, 263] width 660 height 30
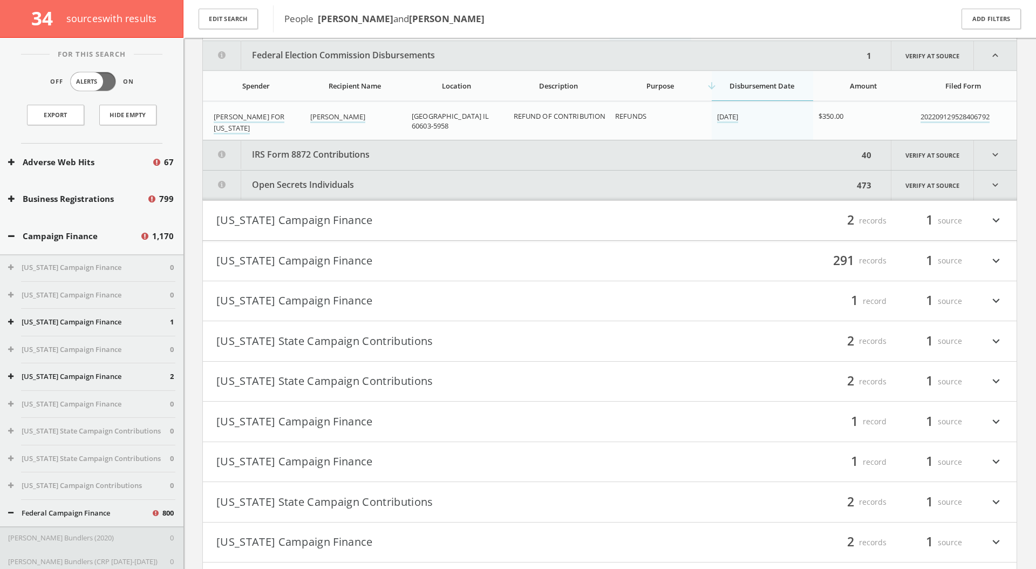
scroll to position [15623, 0]
click at [779, 148] on button "IRS Form 8872 Contributions" at bounding box center [530, 153] width 655 height 30
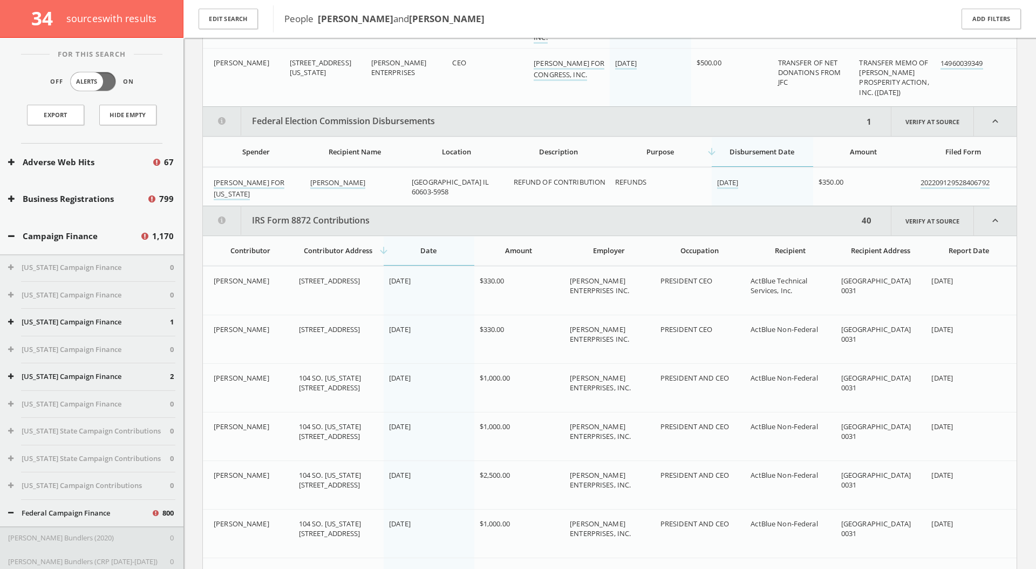
scroll to position [15566, 0]
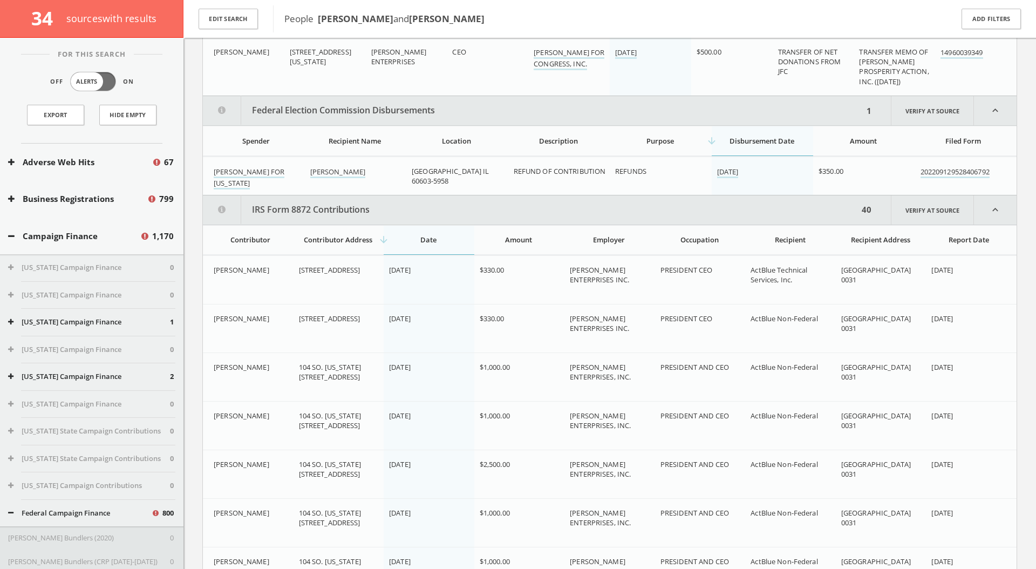
click at [700, 215] on button "IRS Form 8872 Contributions" at bounding box center [530, 209] width 655 height 29
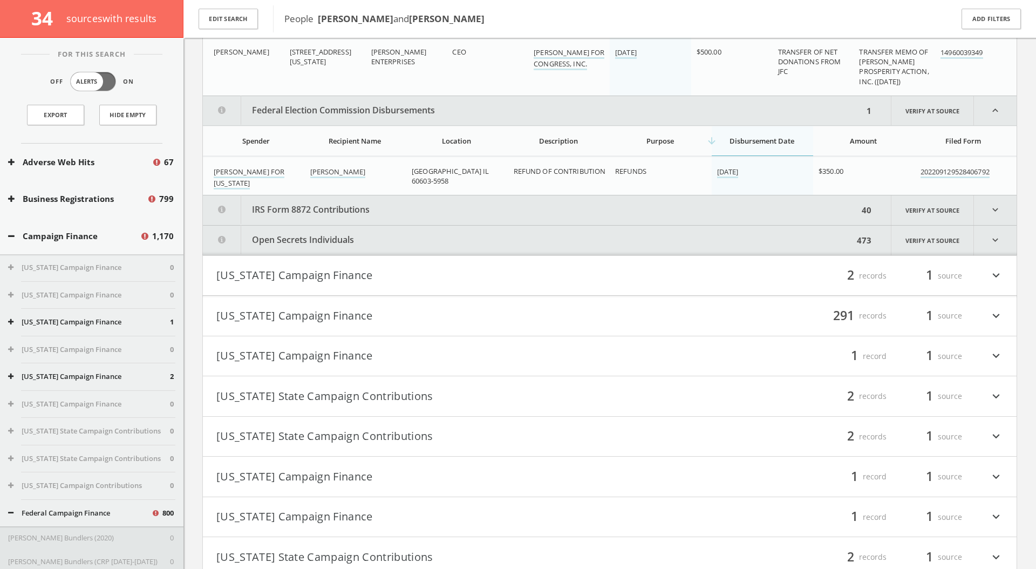
click at [698, 241] on button "Open Secrets Individuals" at bounding box center [528, 240] width 650 height 30
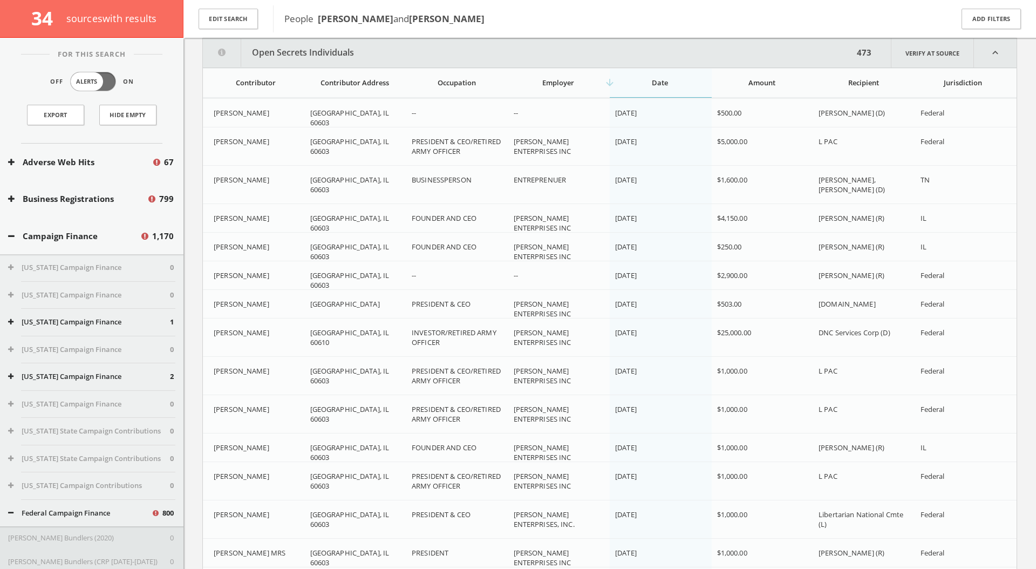
click at [743, 44] on button "Open Secrets Individuals" at bounding box center [528, 52] width 650 height 29
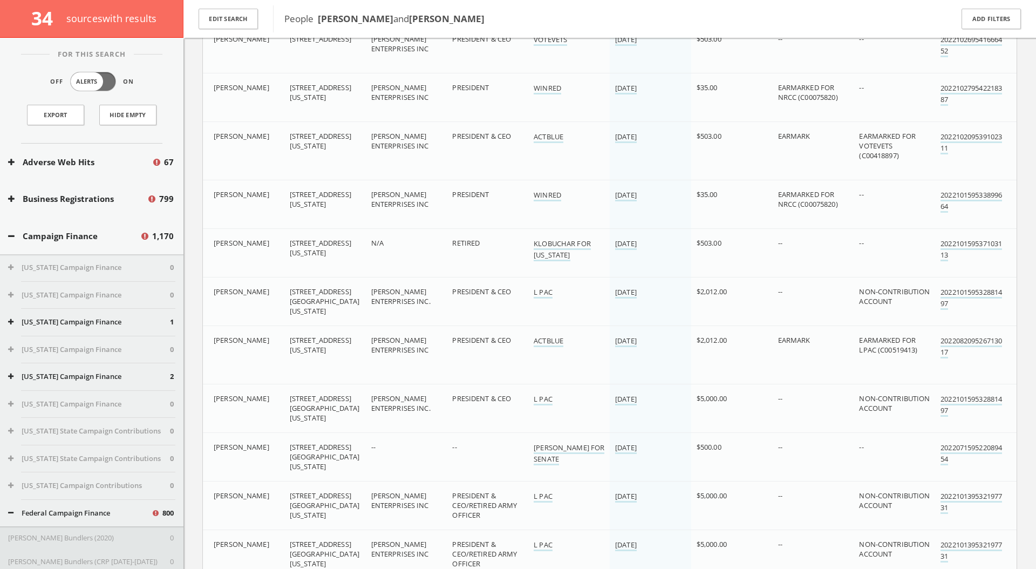
scroll to position [0, 0]
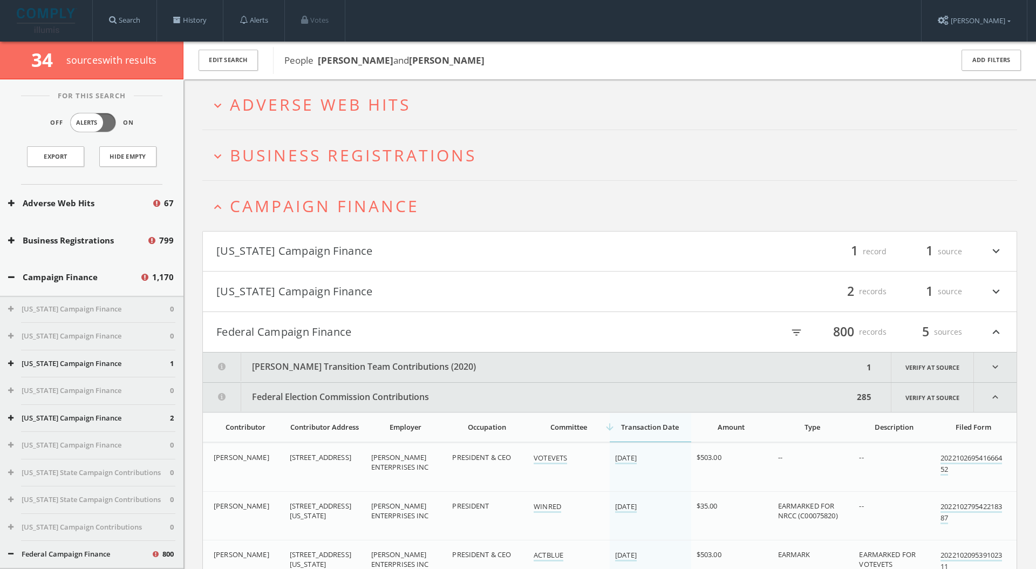
click at [448, 325] on button "Federal Campaign Finance" at bounding box center [412, 332] width 393 height 18
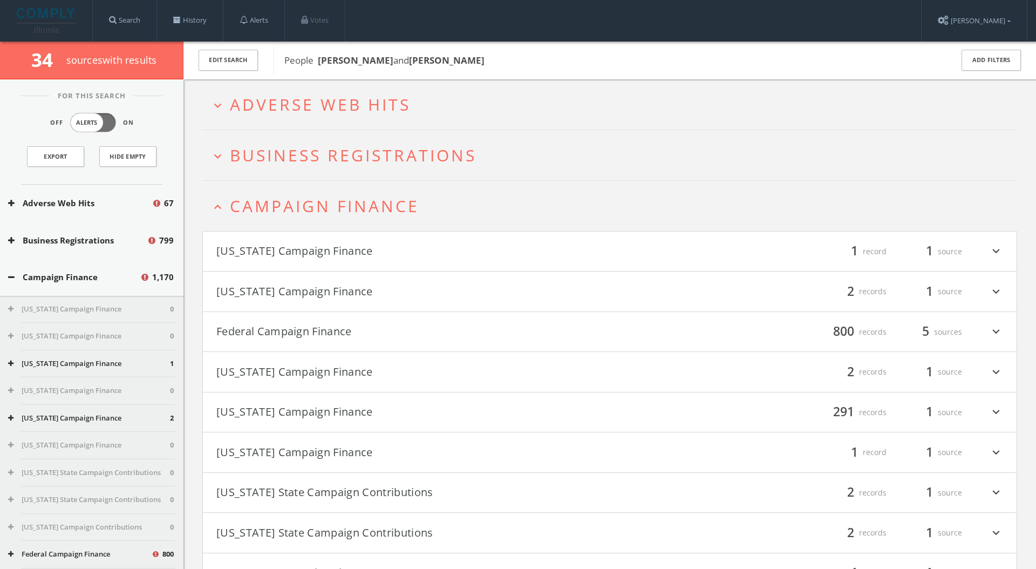
click at [436, 205] on button "expand_less Campaign Finance" at bounding box center [613, 206] width 806 height 18
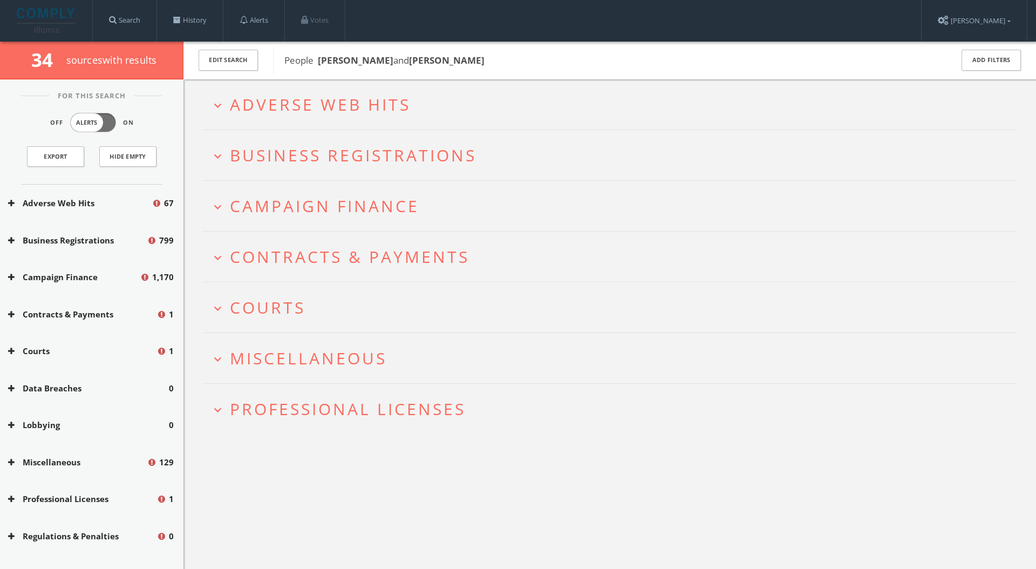
click at [447, 154] on span "Business Registrations" at bounding box center [353, 155] width 246 height 22
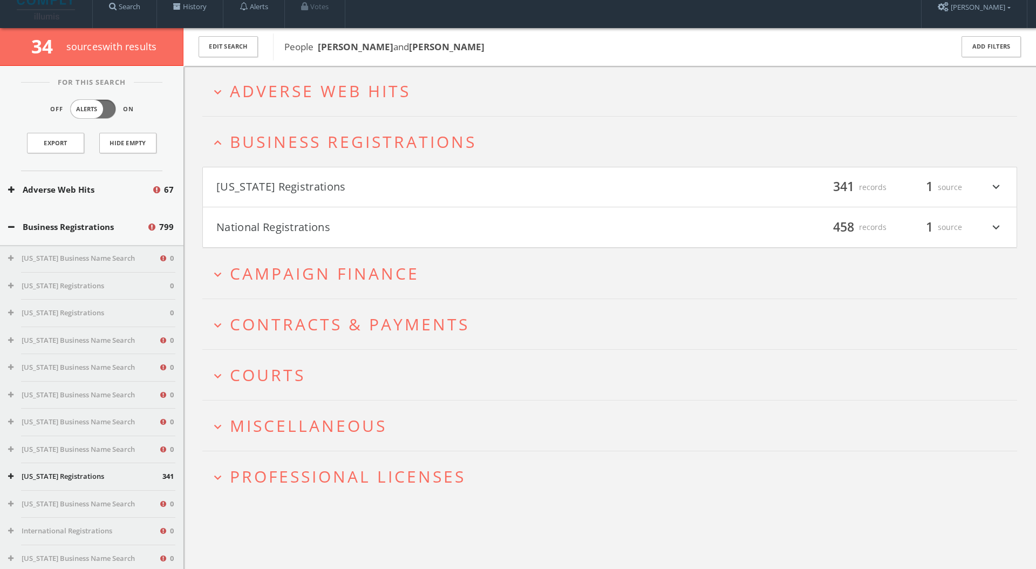
click at [444, 99] on button "expand_more Adverse Web Hits" at bounding box center [613, 91] width 806 height 18
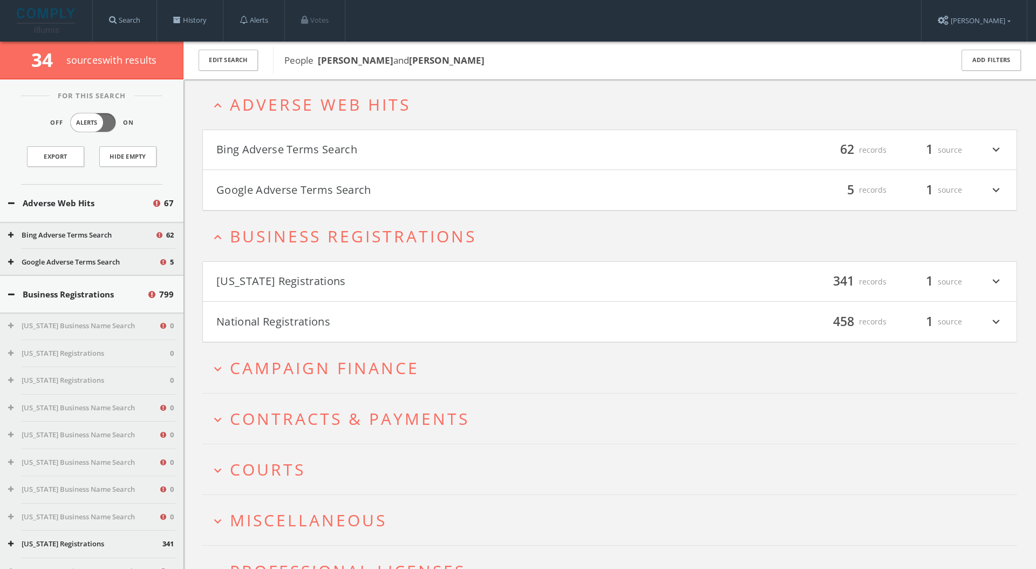
click at [63, 15] on img at bounding box center [47, 20] width 60 height 25
